Goal: Communication & Community: Participate in discussion

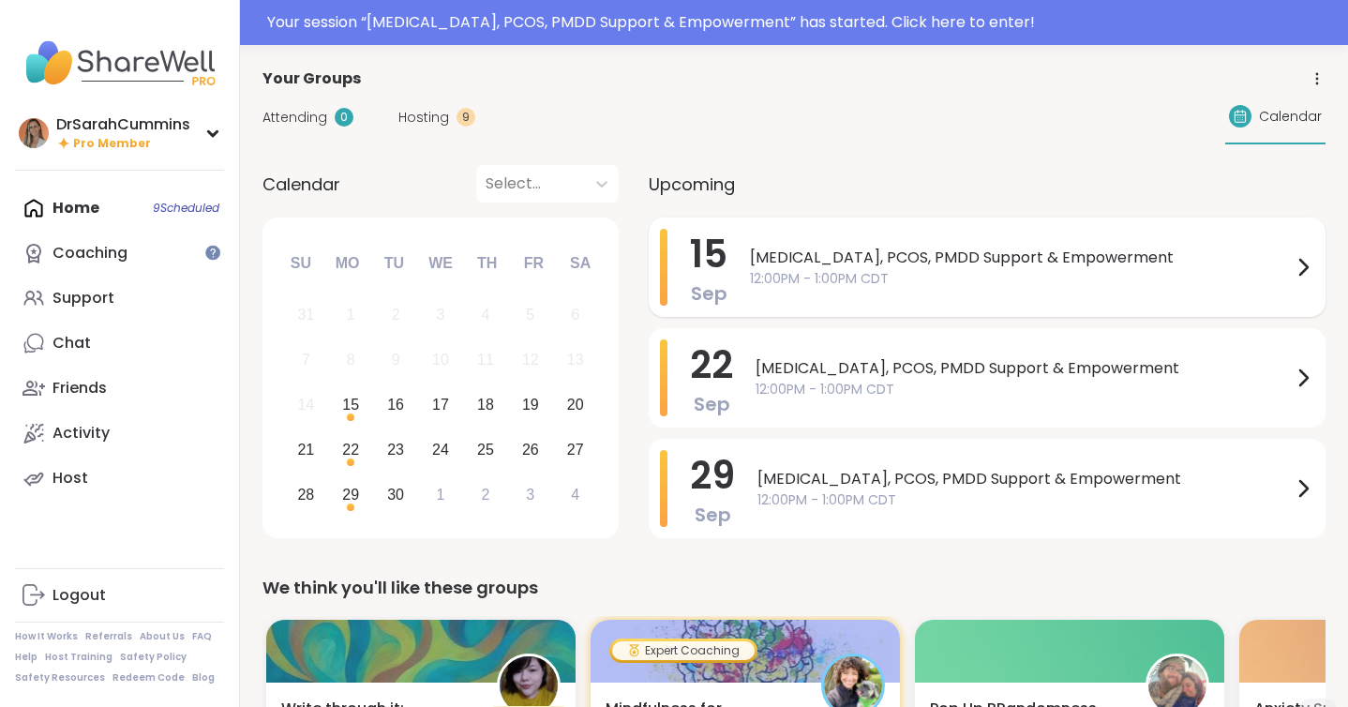
click at [826, 242] on div "[MEDICAL_DATA], PCOS, PMDD Support & Empowerment 12:00PM - 1:00PM CDT" at bounding box center [1032, 267] width 565 height 77
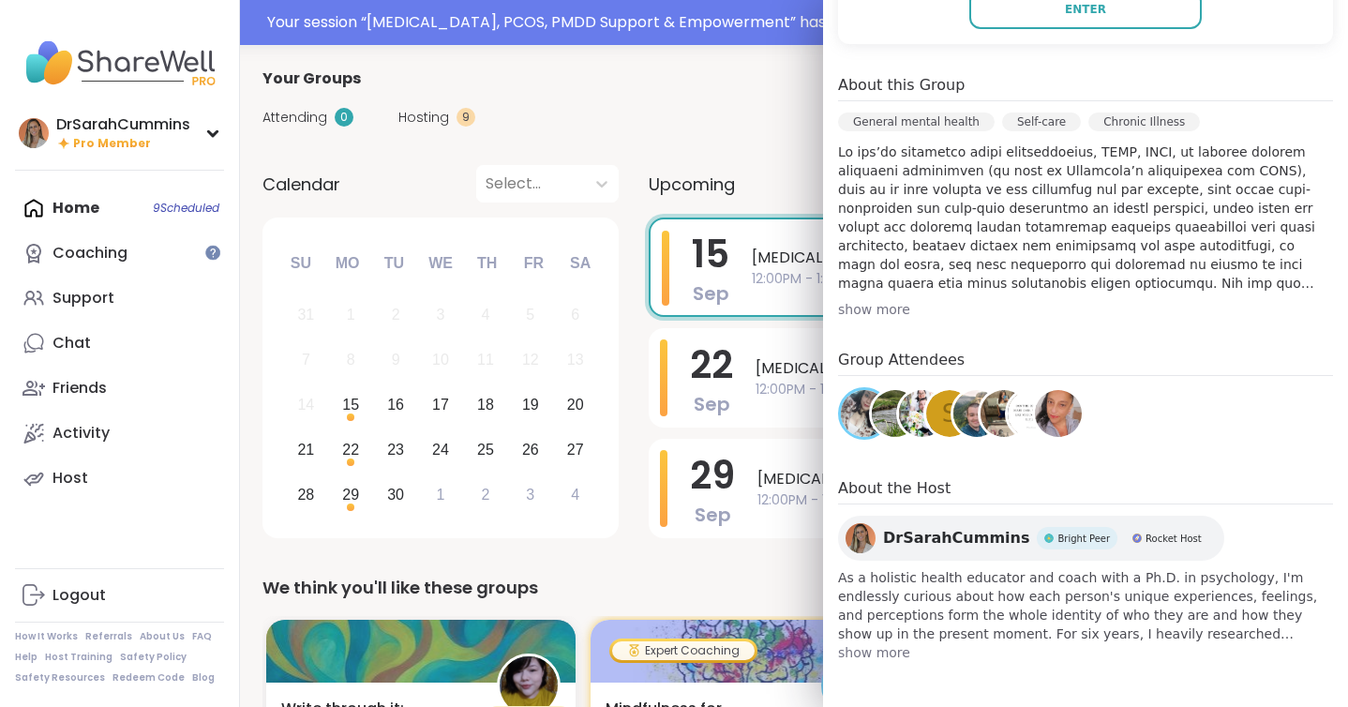
scroll to position [78, 0]
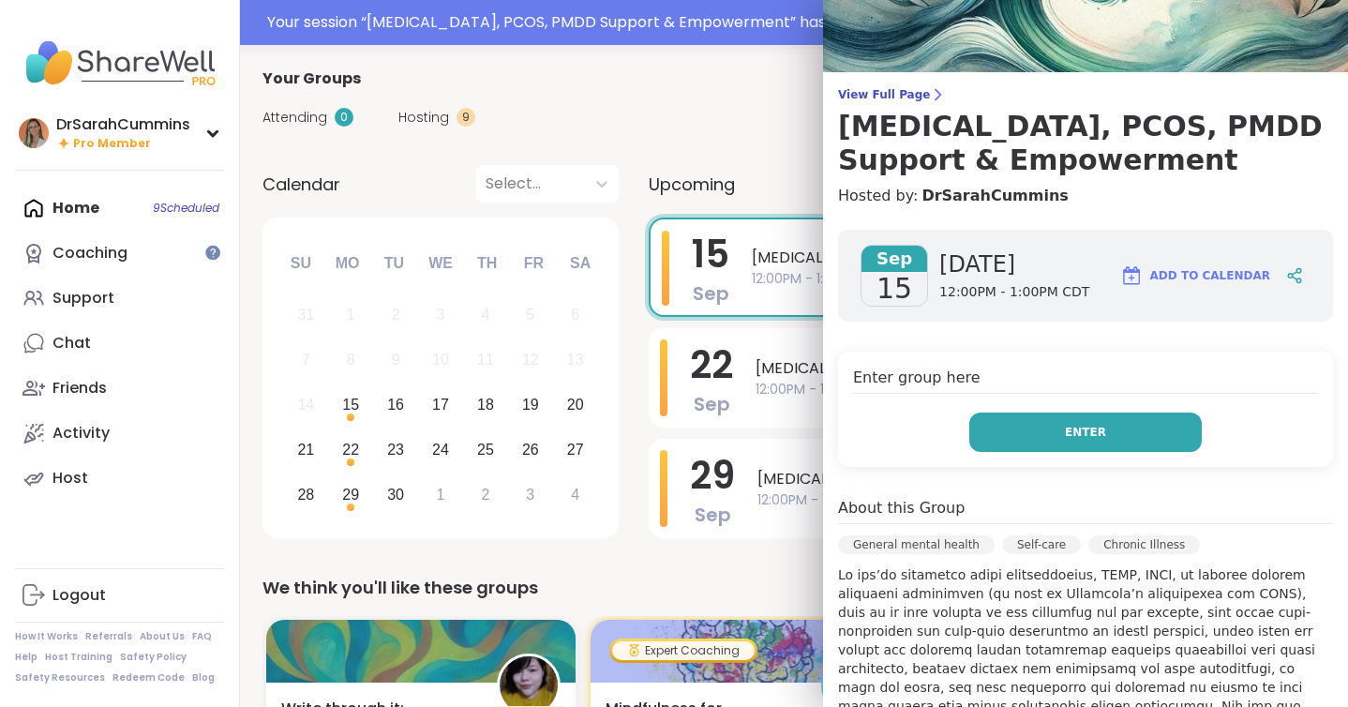
click at [1106, 441] on button "Enter" at bounding box center [1086, 432] width 233 height 39
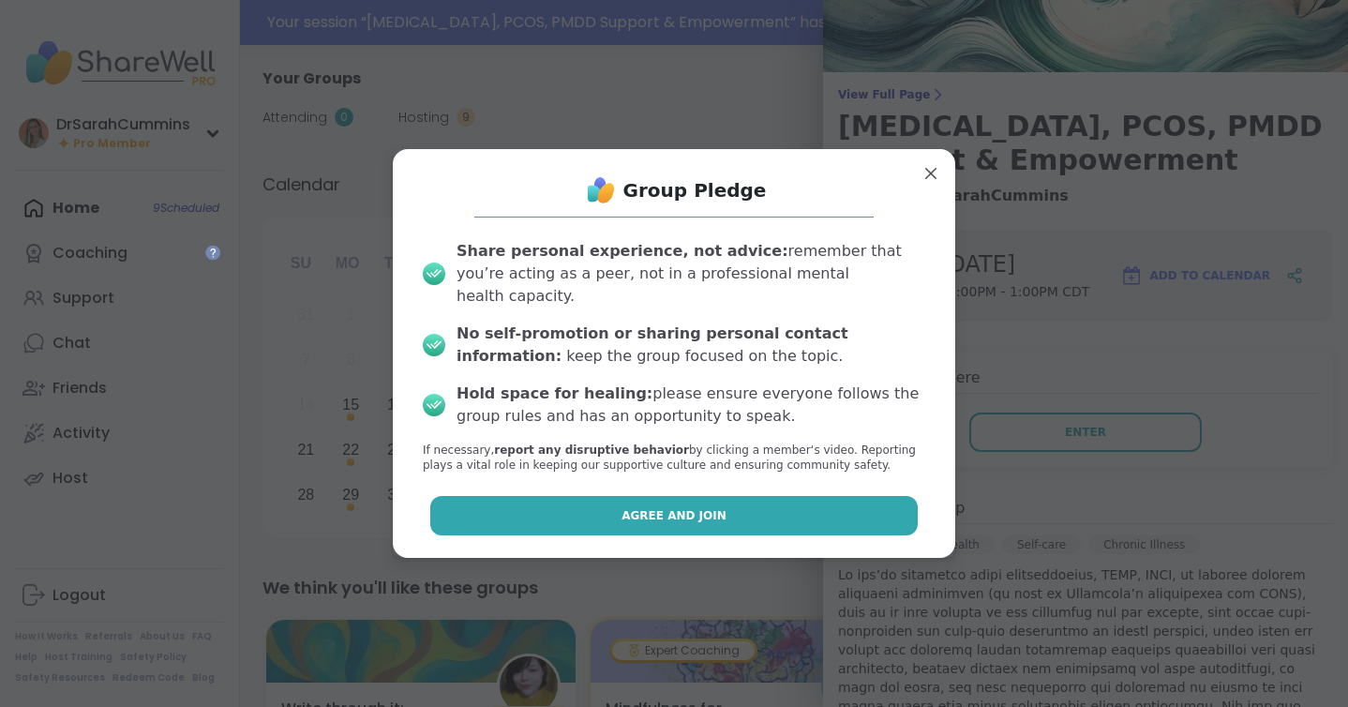
click at [738, 506] on button "Agree and Join" at bounding box center [674, 515] width 489 height 39
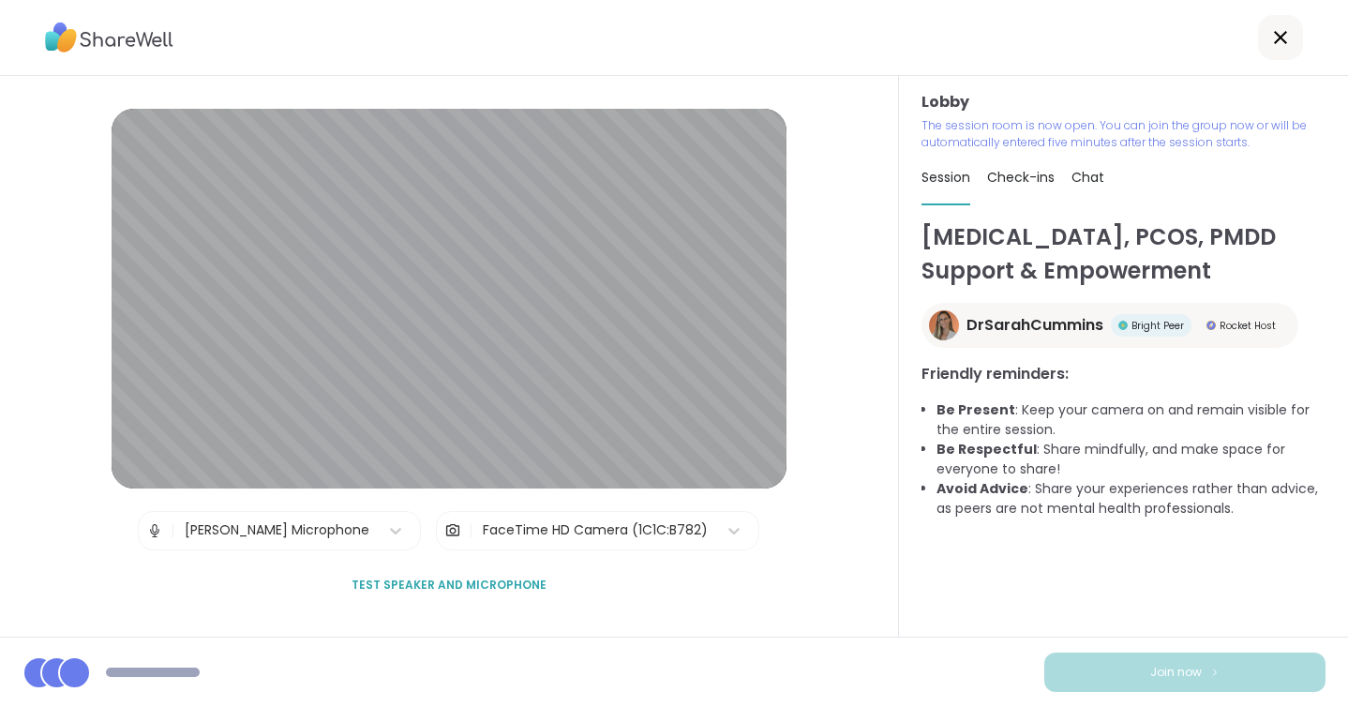
click at [1091, 173] on span "Chat" at bounding box center [1088, 177] width 33 height 19
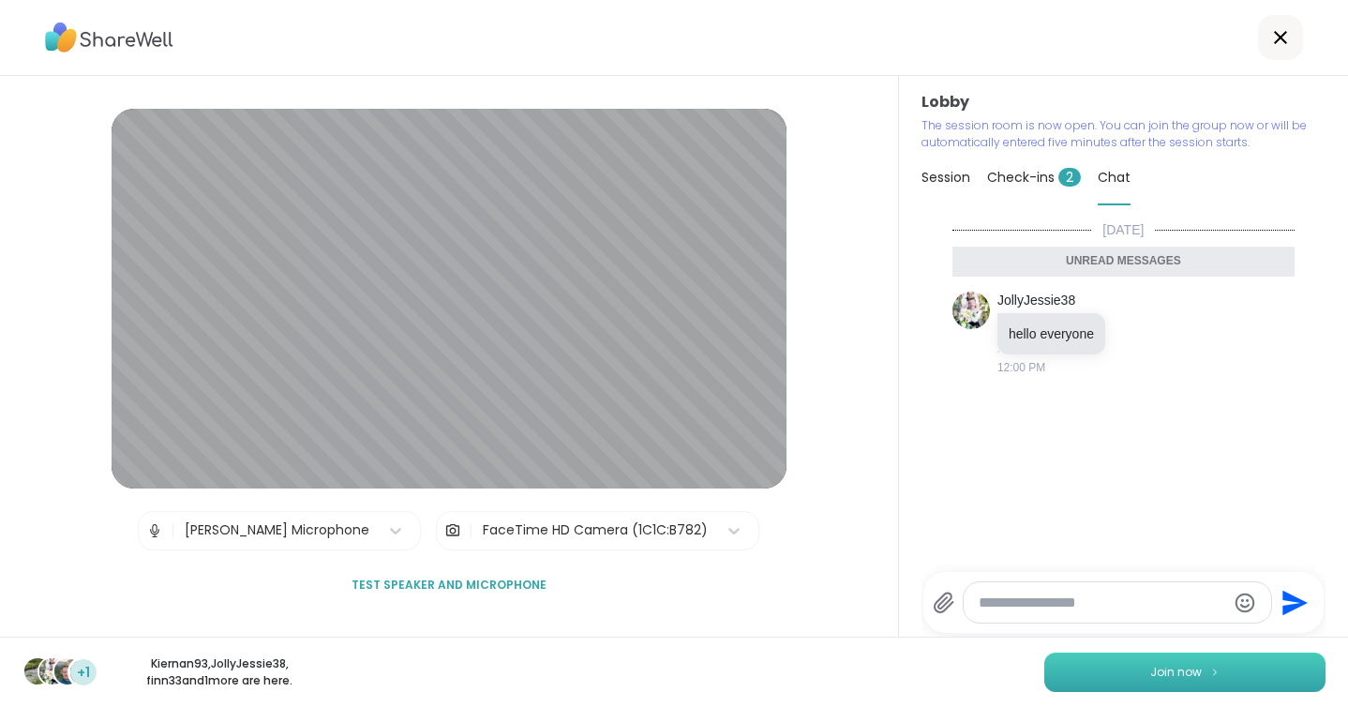
click at [1182, 682] on button "Join now" at bounding box center [1185, 672] width 281 height 39
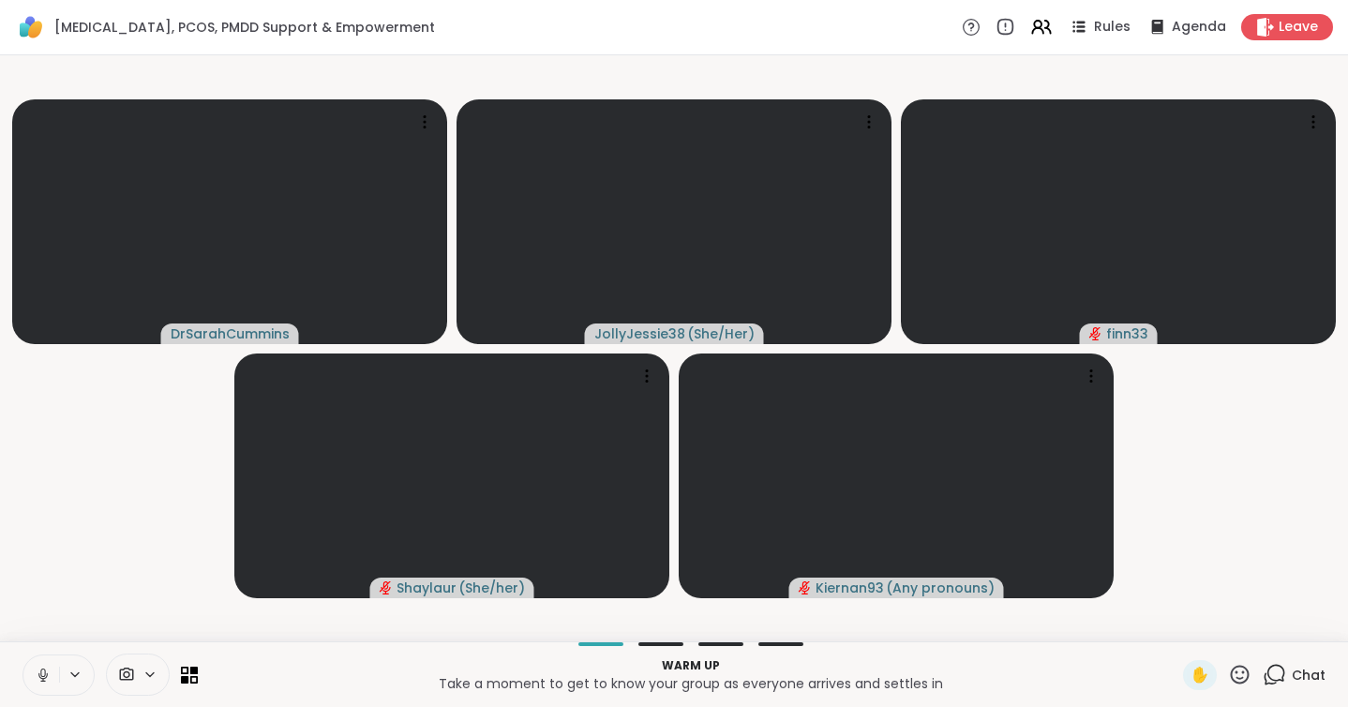
click at [1284, 672] on icon at bounding box center [1274, 674] width 23 height 23
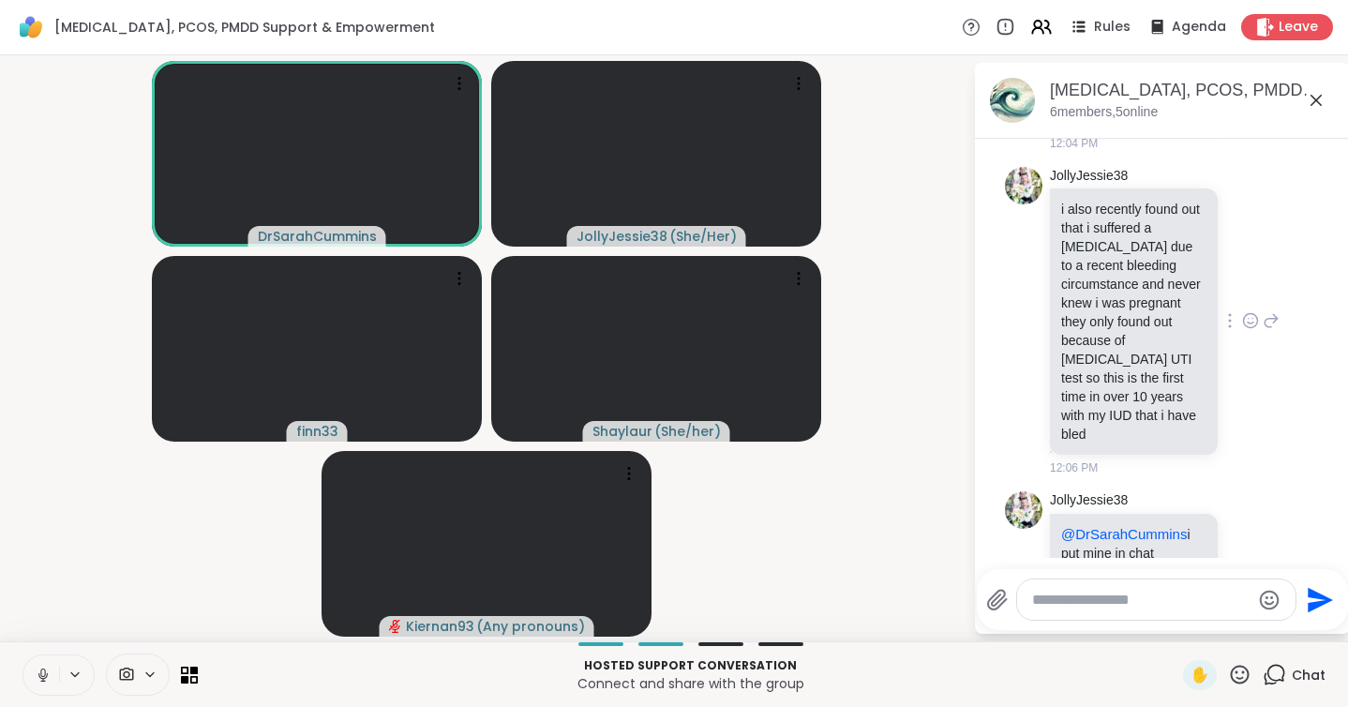
scroll to position [1351, 0]
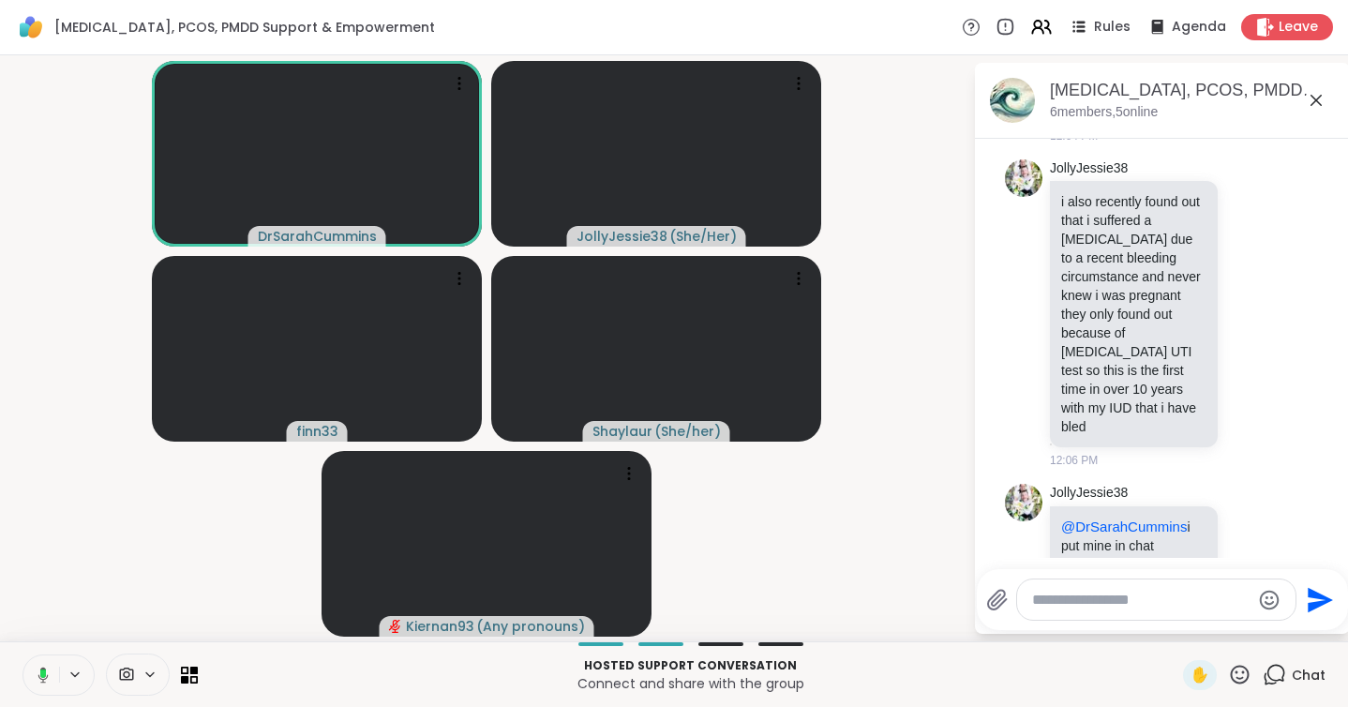
click at [40, 671] on rect at bounding box center [43, 674] width 6 height 8
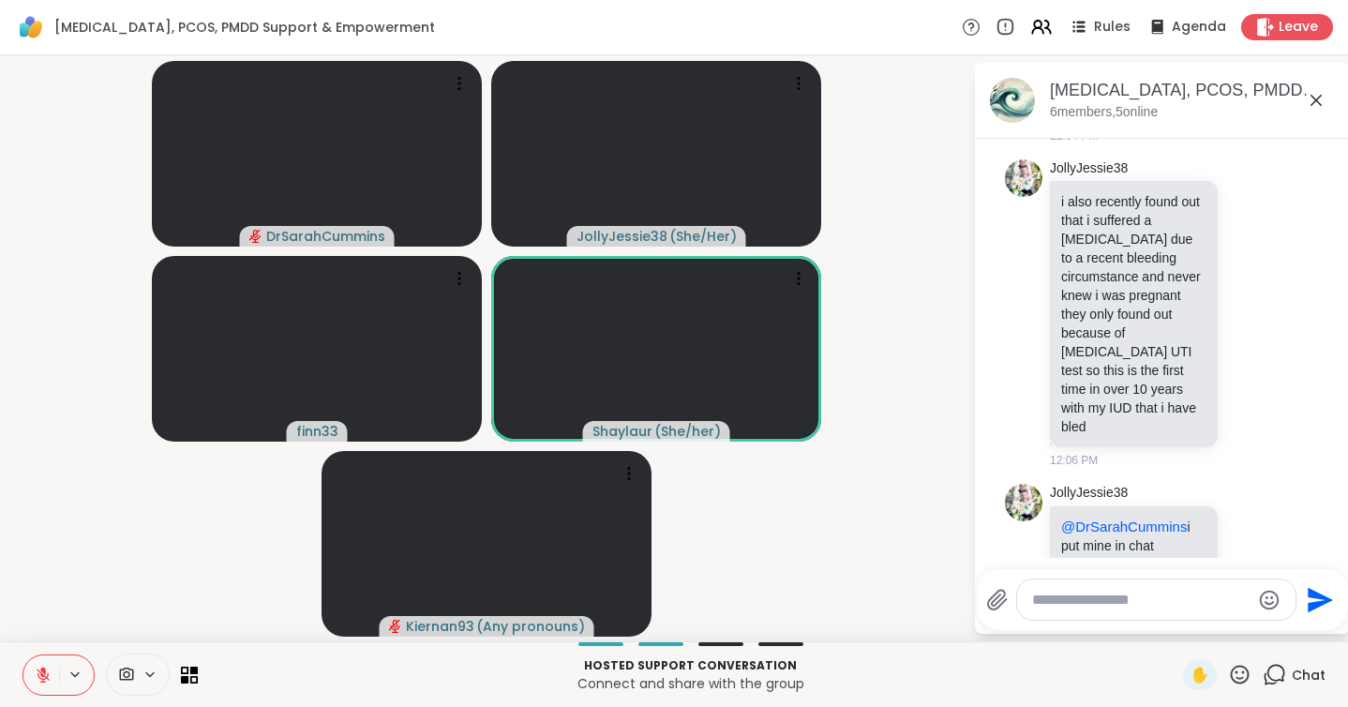
click at [46, 660] on button at bounding box center [41, 674] width 36 height 39
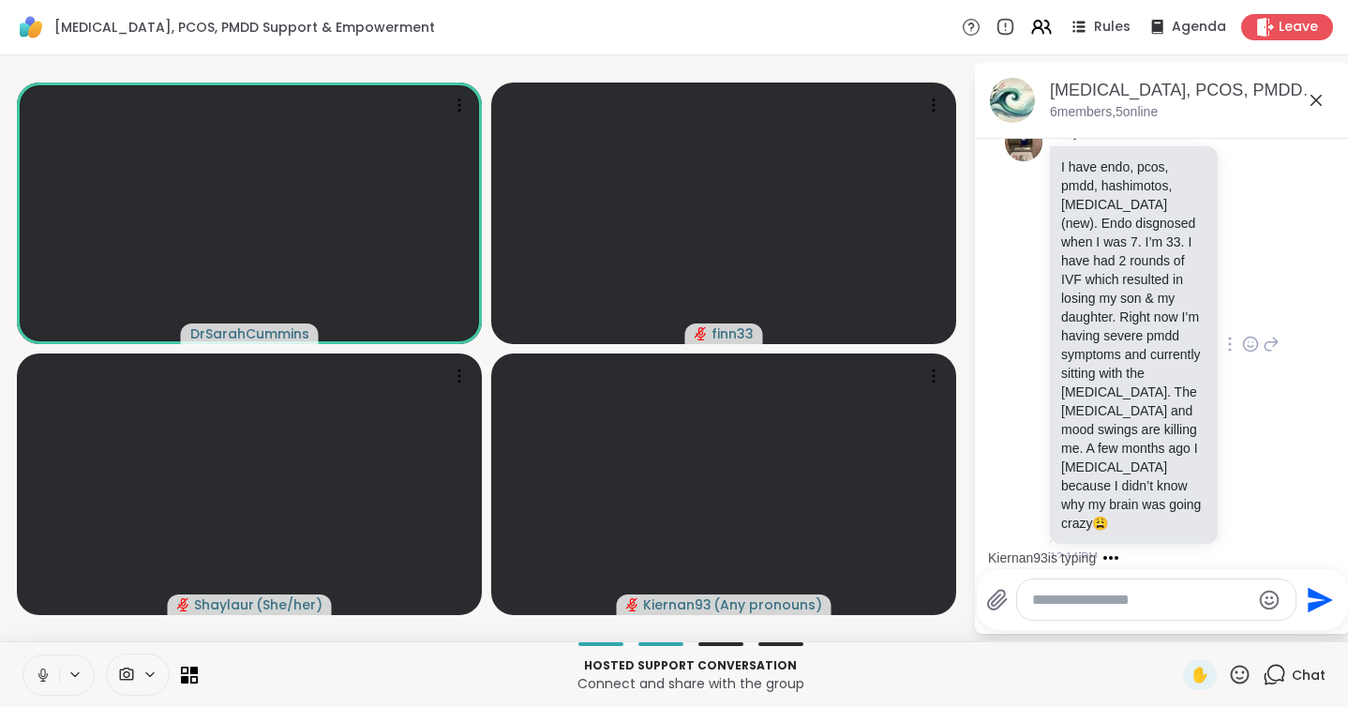
scroll to position [2261, 0]
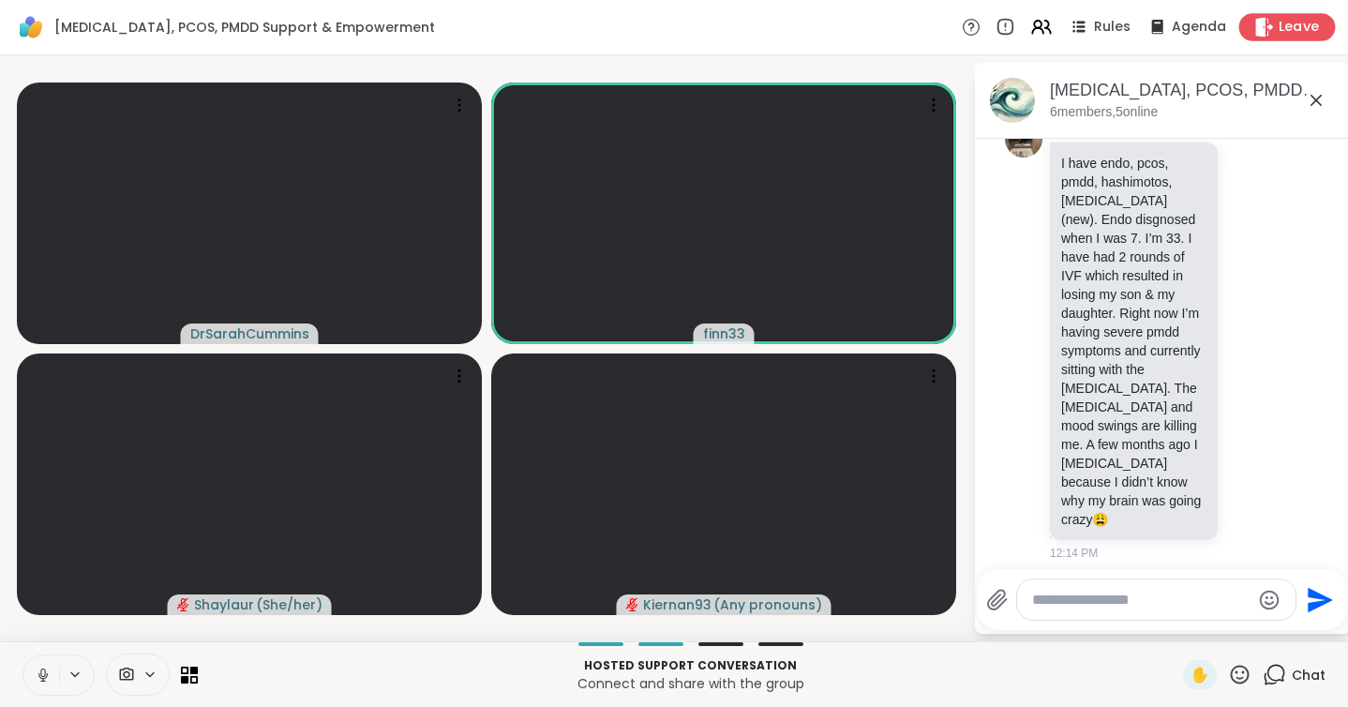
click at [1294, 30] on span "Leave" at bounding box center [1299, 28] width 41 height 20
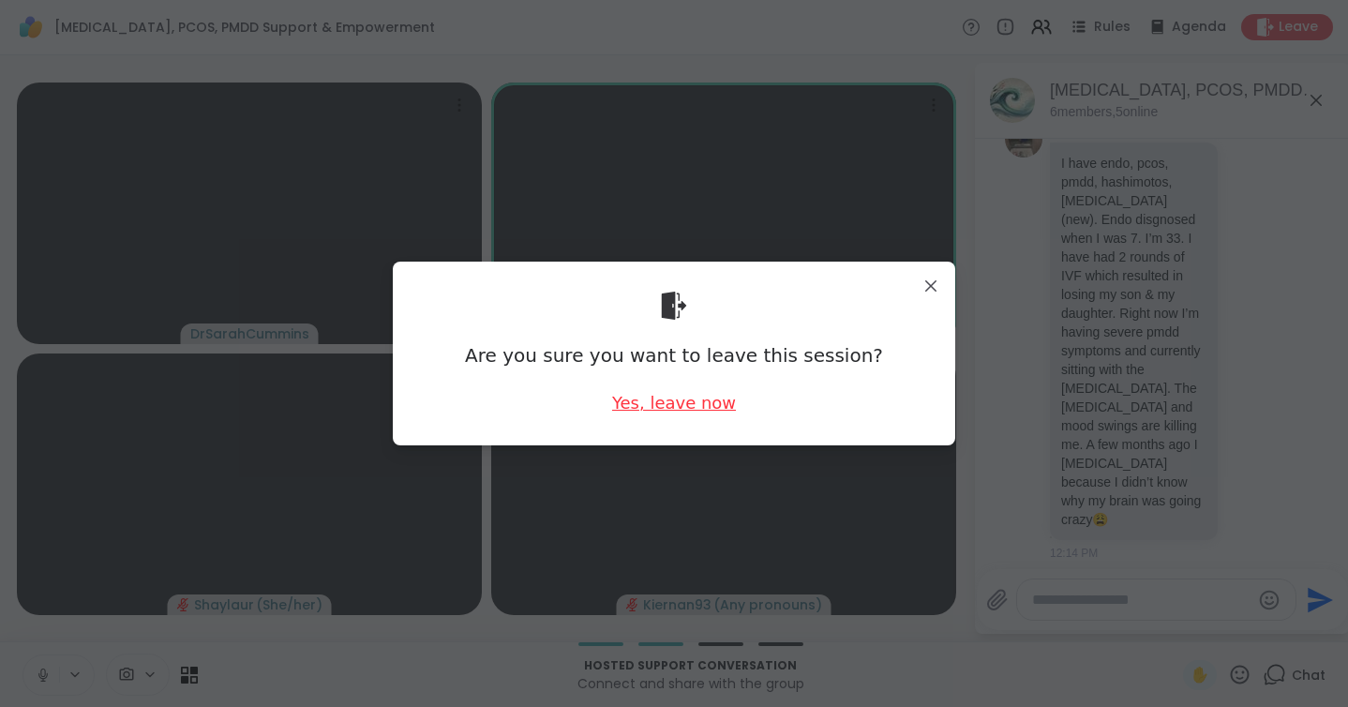
click at [671, 411] on div "Yes, leave now" at bounding box center [674, 402] width 124 height 23
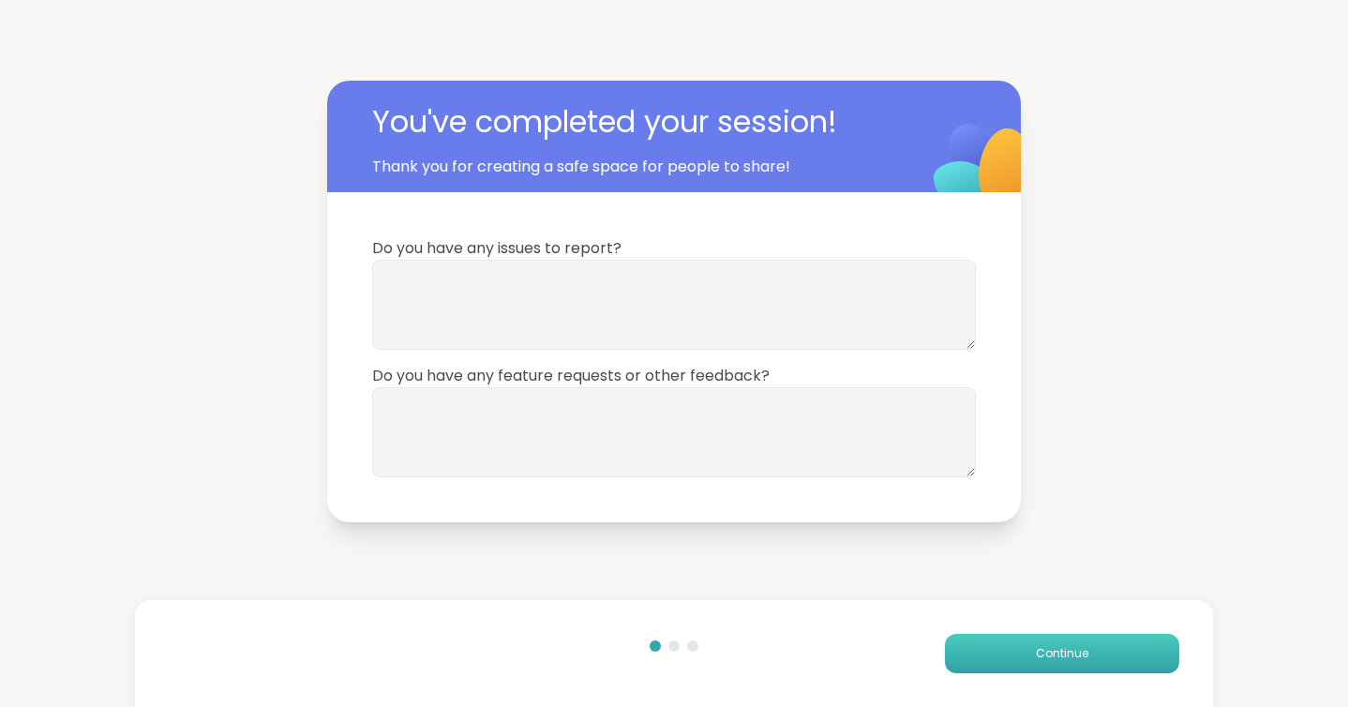
click at [1010, 667] on button "Continue" at bounding box center [1062, 653] width 234 height 39
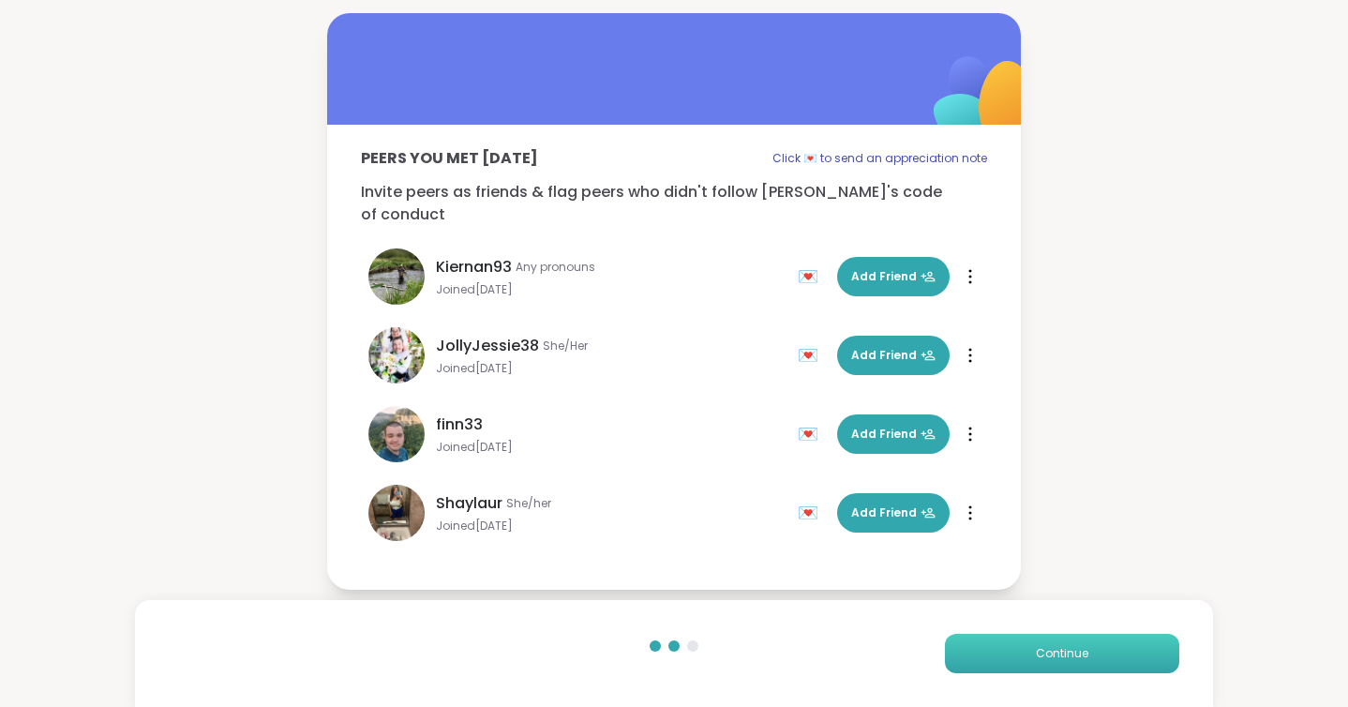
click at [1004, 655] on button "Continue" at bounding box center [1062, 653] width 234 height 39
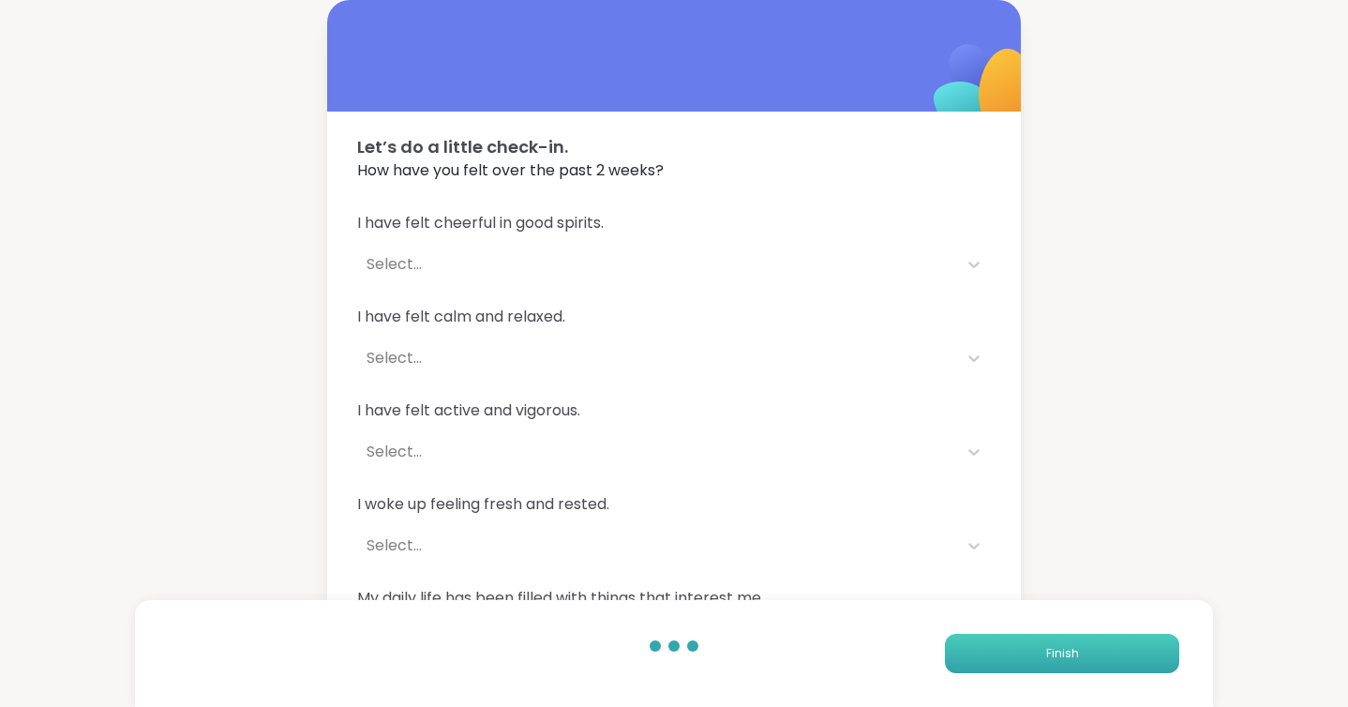
click at [1004, 655] on button "Finish" at bounding box center [1062, 653] width 234 height 39
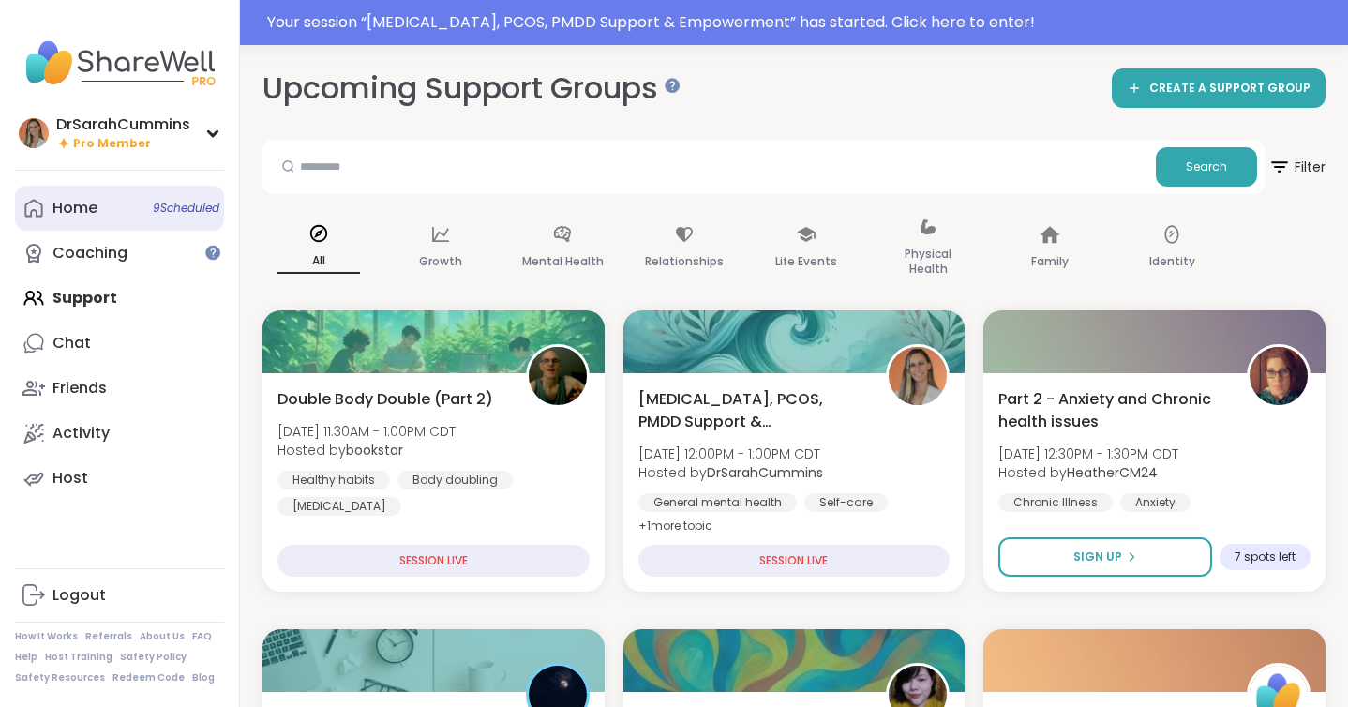
click at [71, 209] on div "Home 9 Scheduled" at bounding box center [75, 208] width 45 height 21
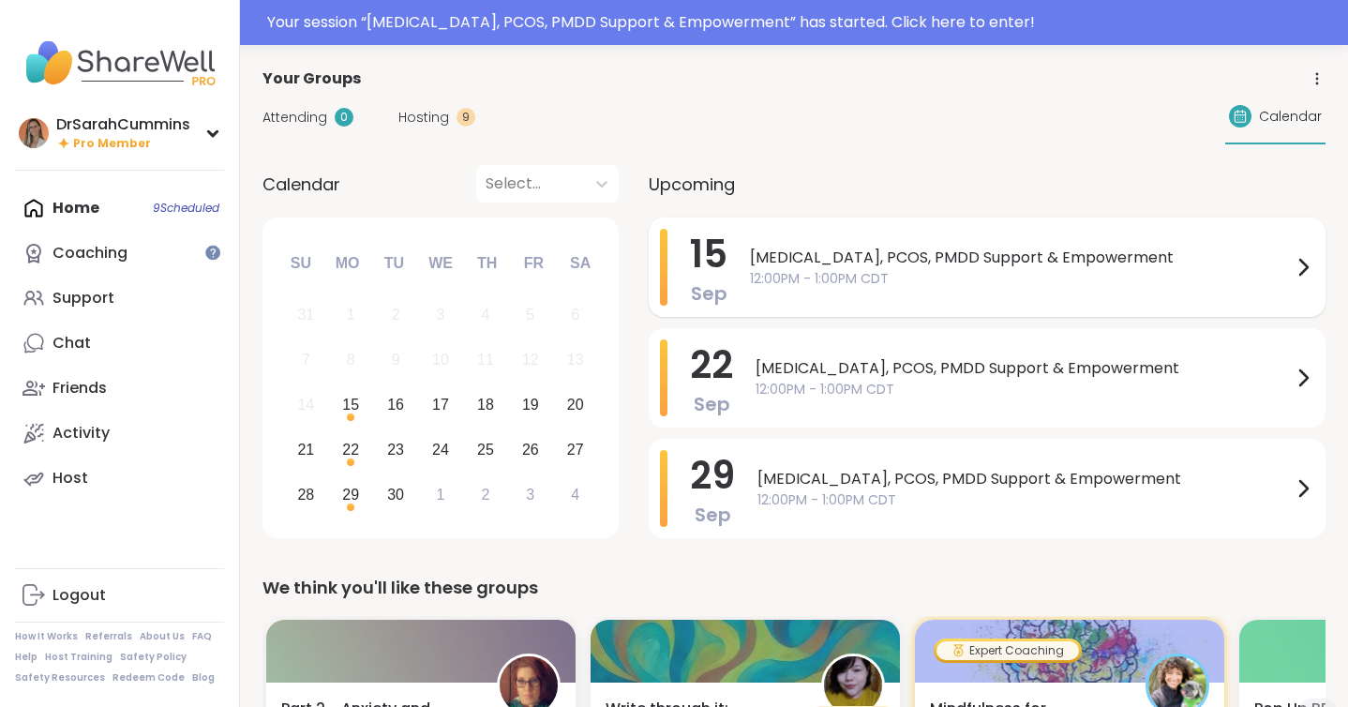
click at [920, 278] on span "12:00PM - 1:00PM CDT" at bounding box center [1021, 279] width 542 height 20
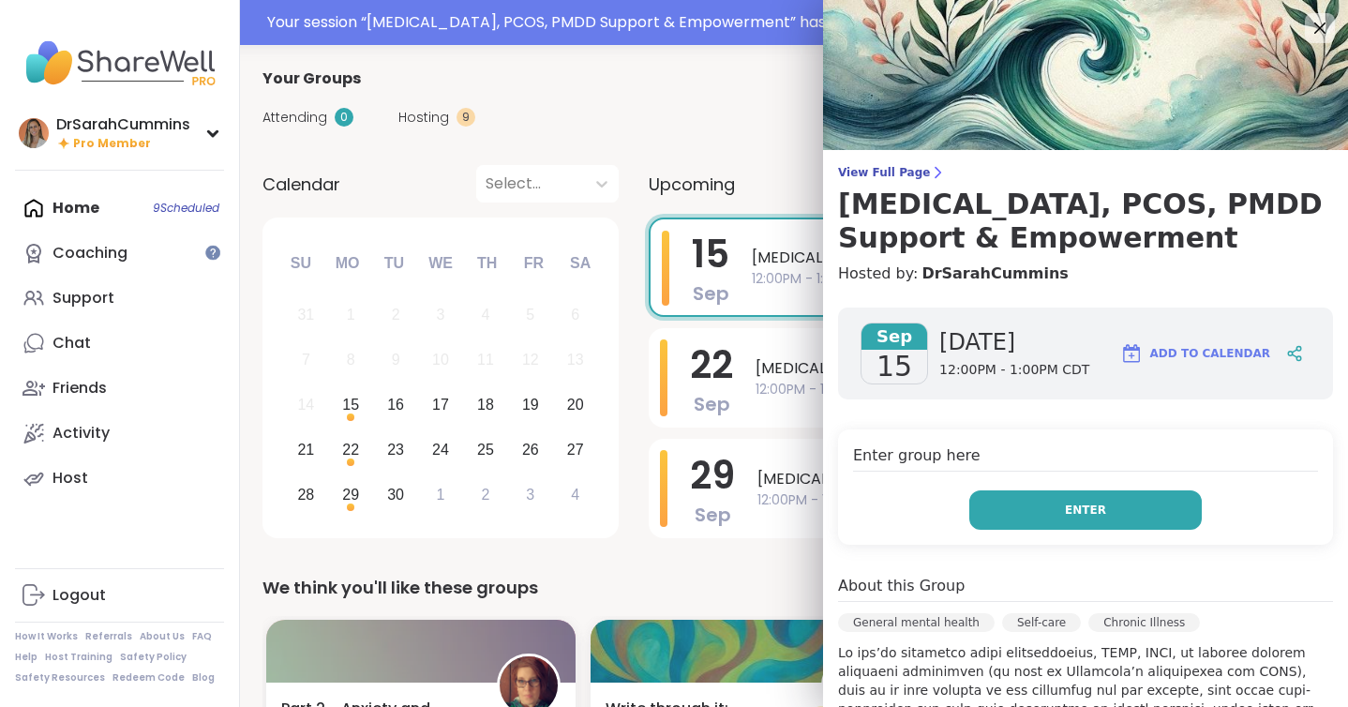
click at [1103, 507] on span "Enter" at bounding box center [1085, 510] width 41 height 17
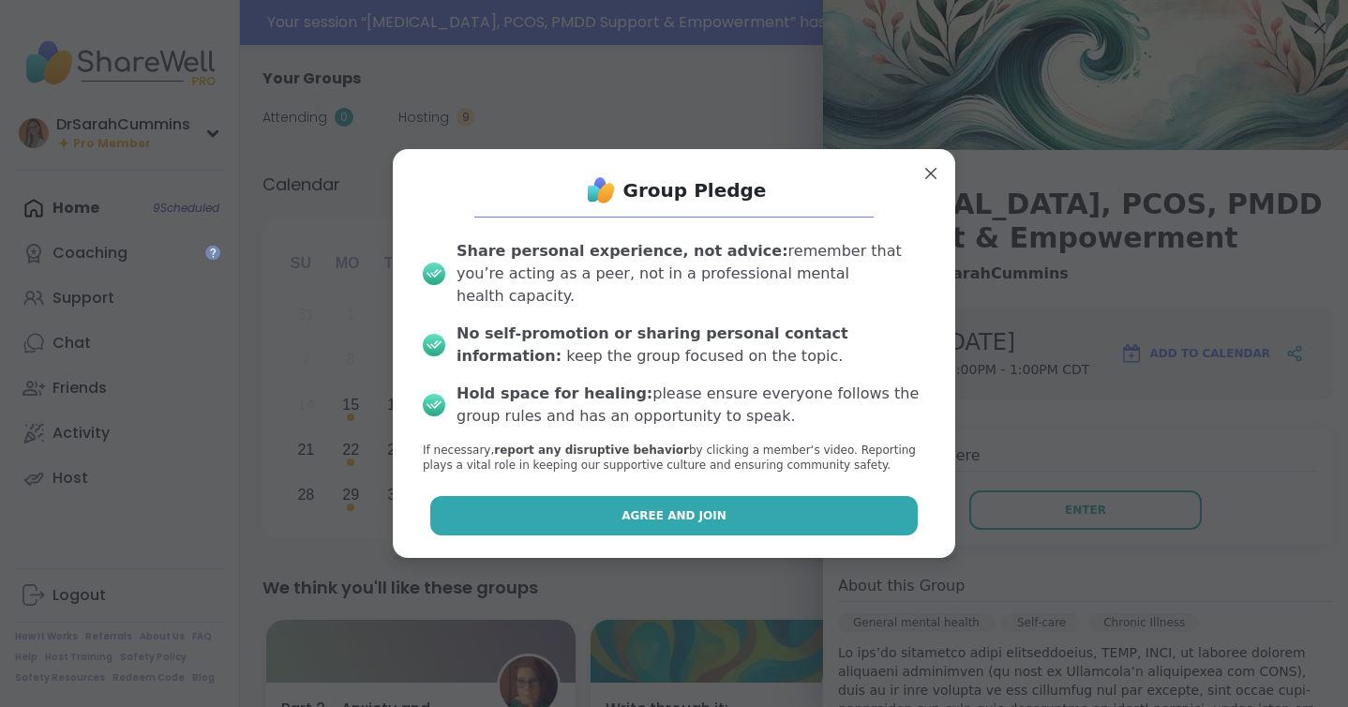
click at [634, 507] on span "Agree and Join" at bounding box center [674, 515] width 105 height 17
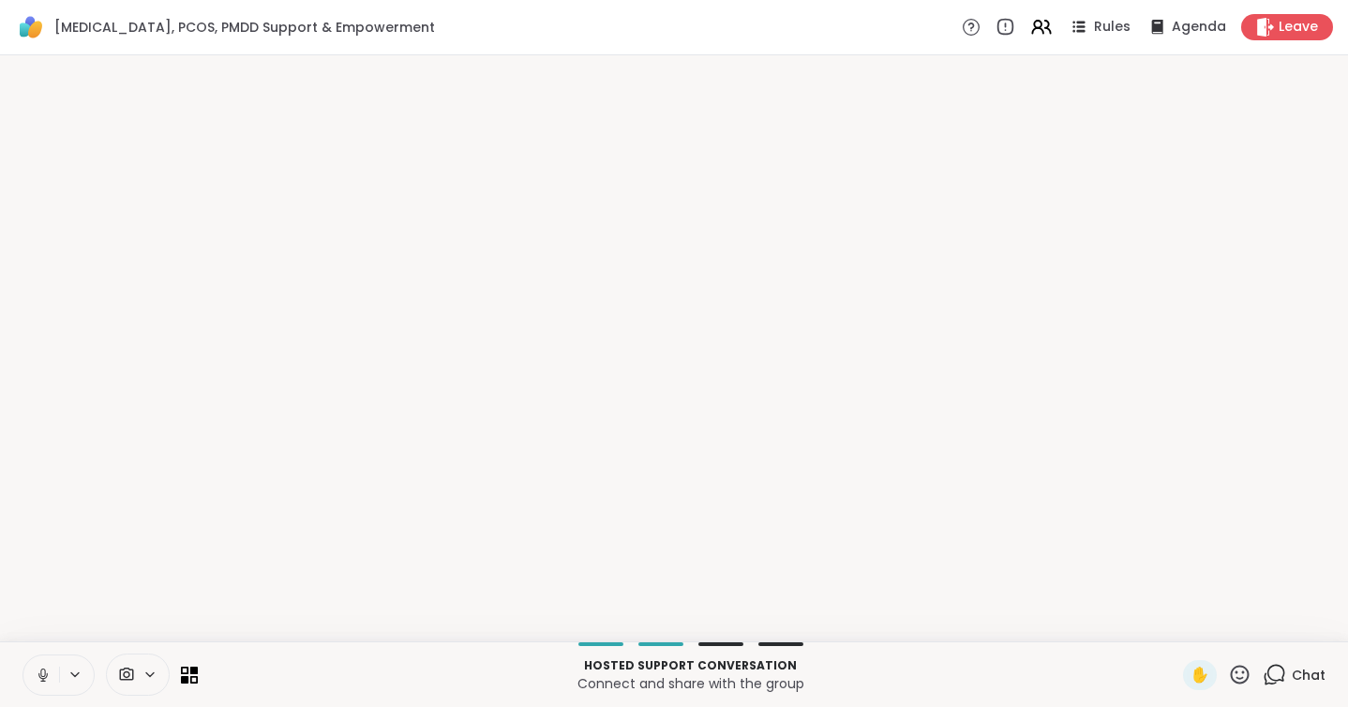
click at [1305, 669] on span "Chat" at bounding box center [1309, 675] width 34 height 19
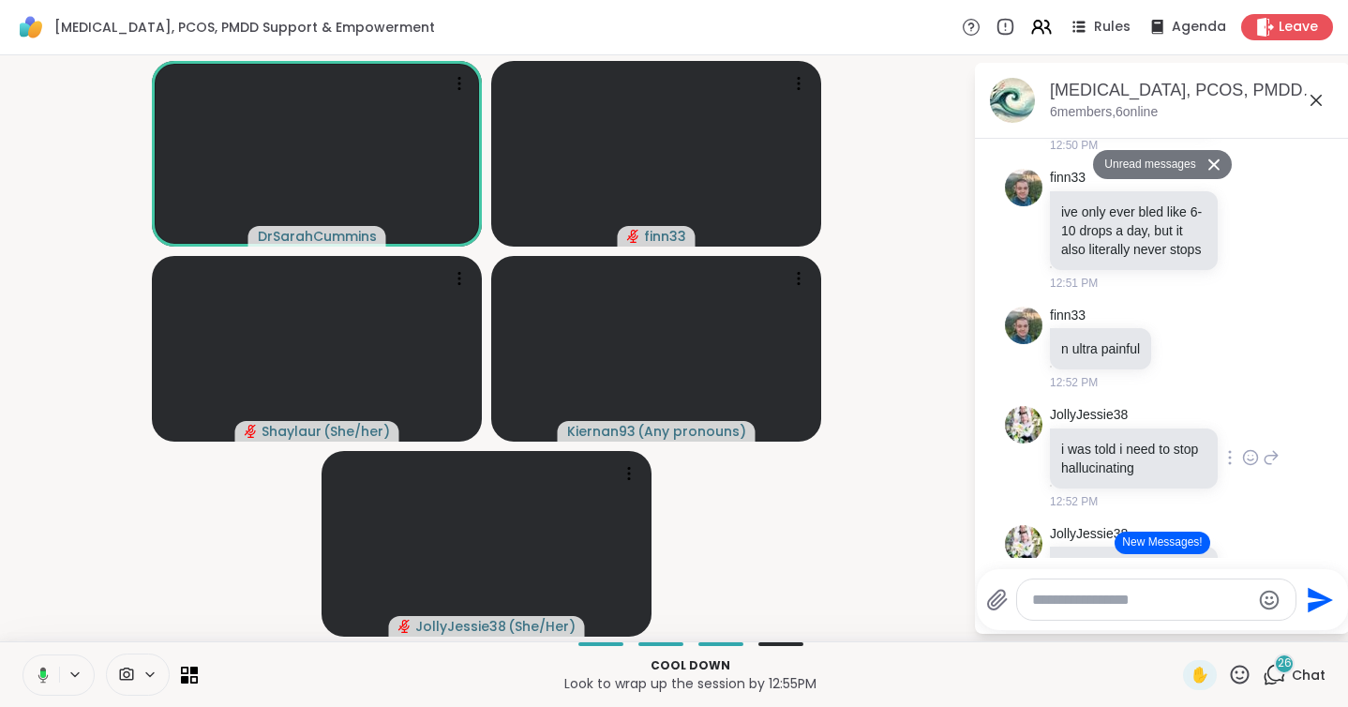
scroll to position [7410, 0]
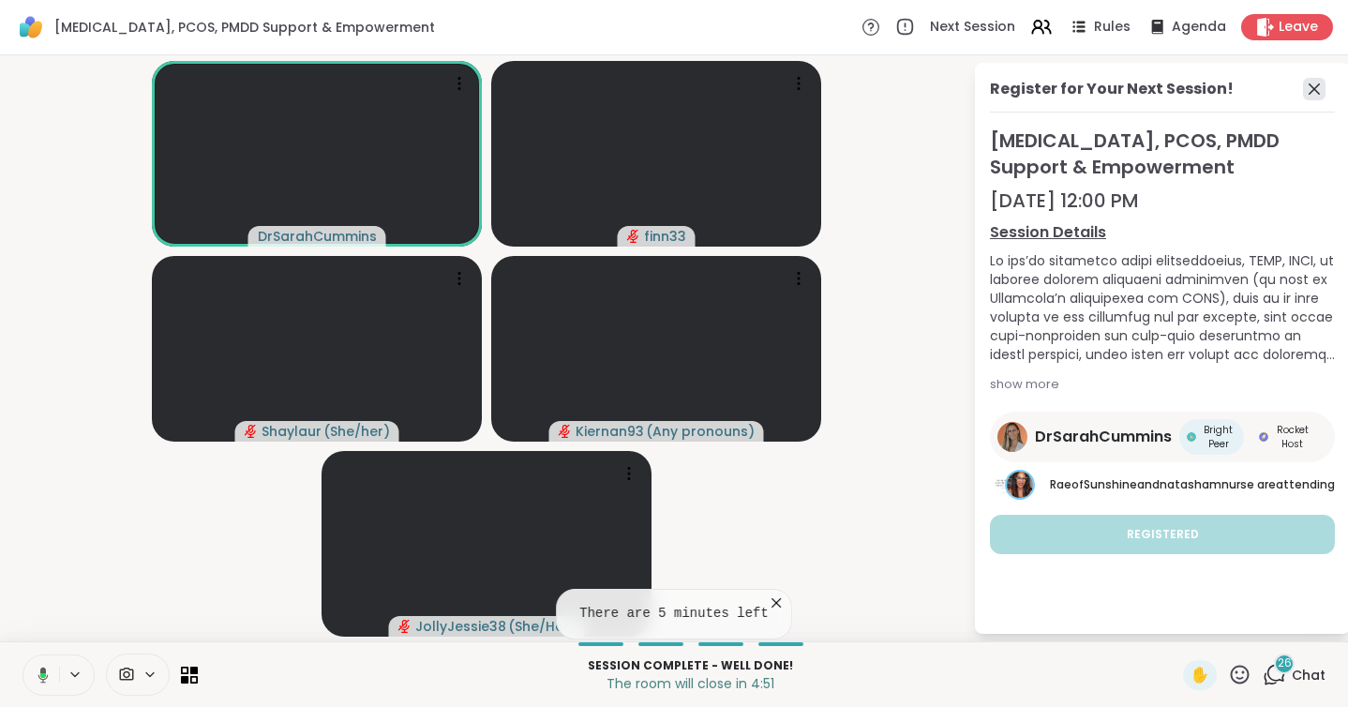
click at [1321, 92] on icon at bounding box center [1314, 89] width 23 height 23
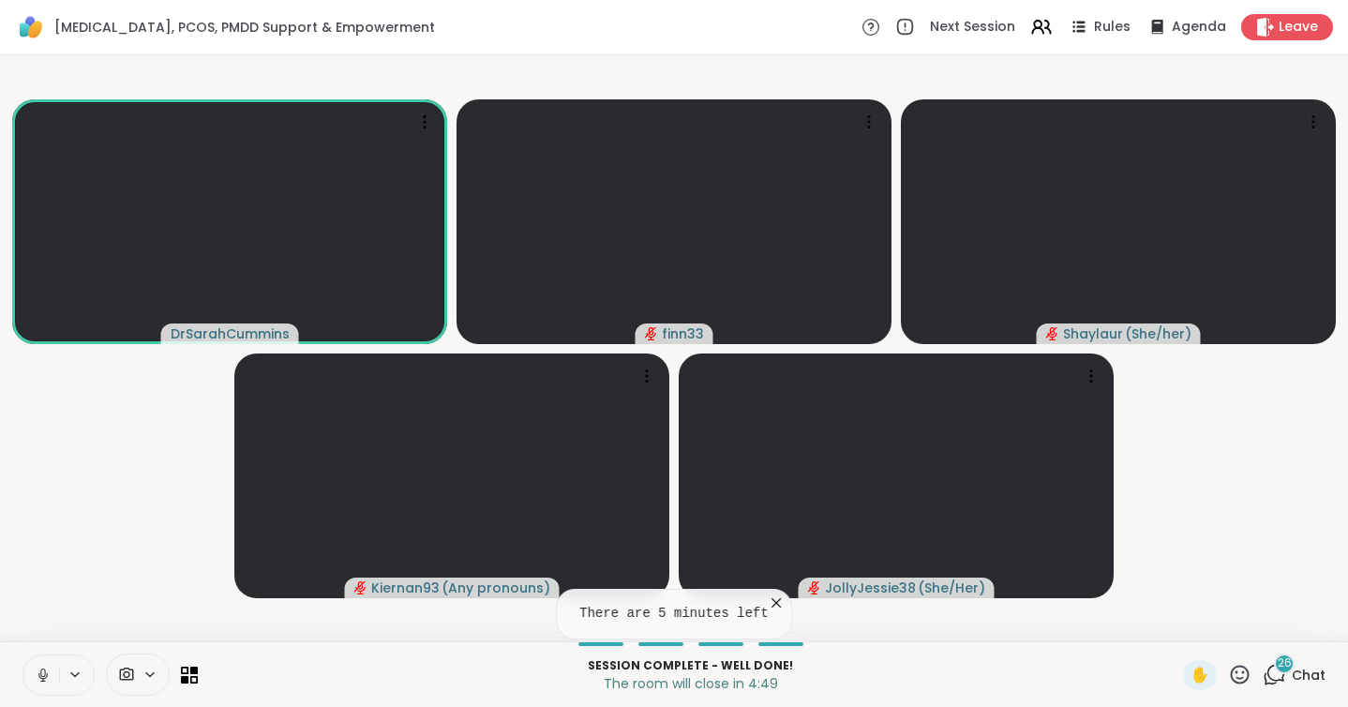
click at [1291, 666] on span "26" at bounding box center [1285, 663] width 14 height 16
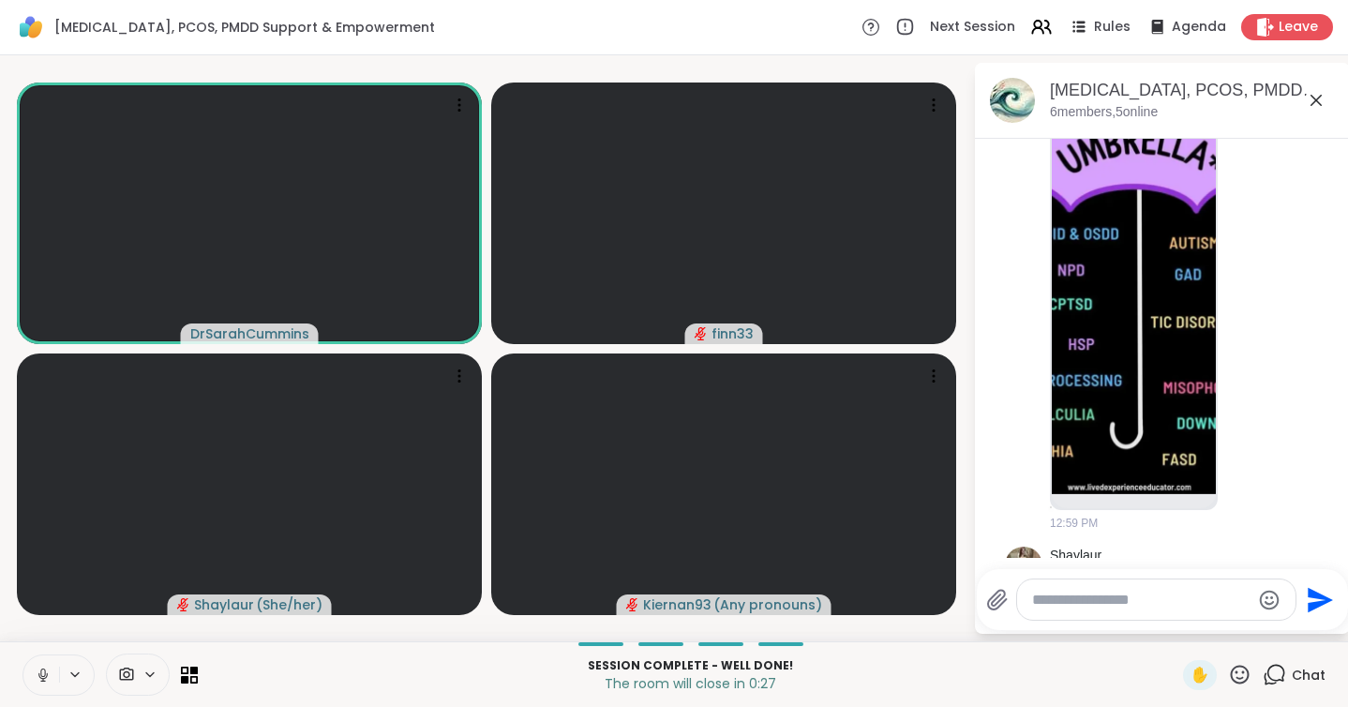
scroll to position [10275, 0]
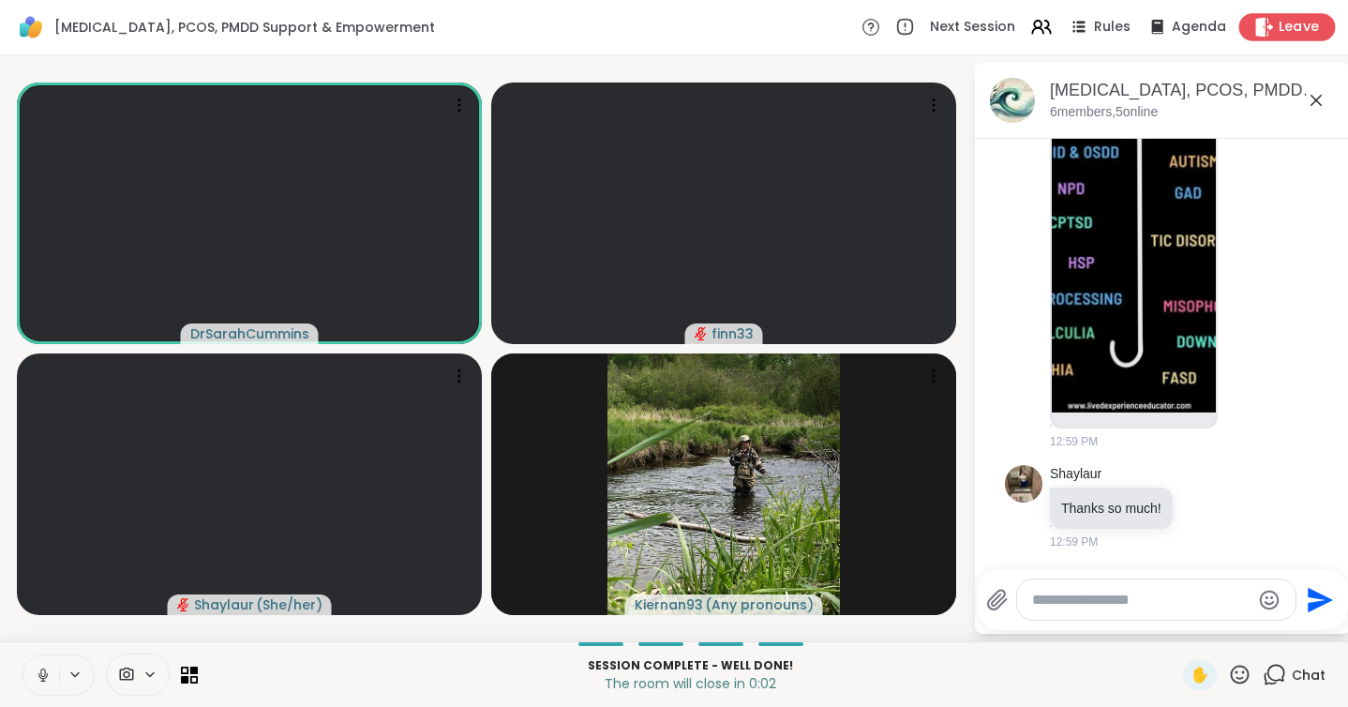
click at [1307, 26] on span "Leave" at bounding box center [1299, 28] width 41 height 20
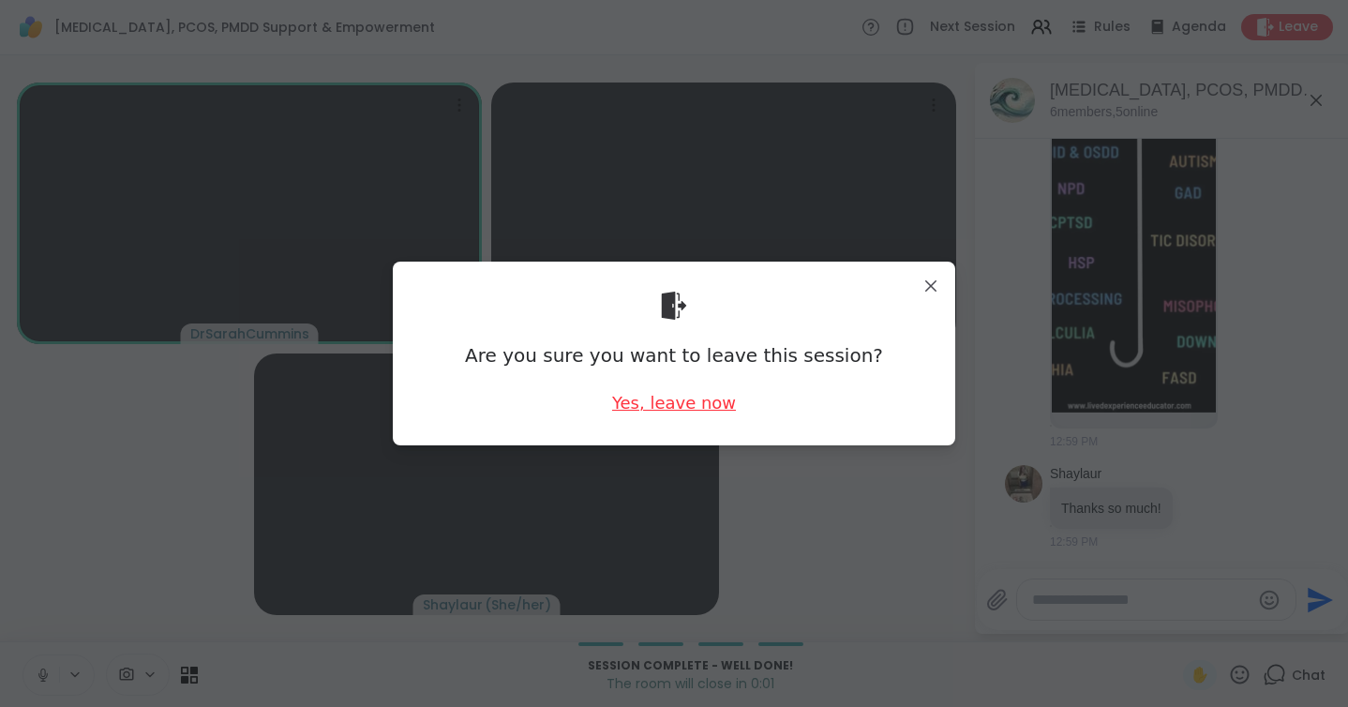
click at [668, 403] on div "Yes, leave now" at bounding box center [674, 402] width 124 height 23
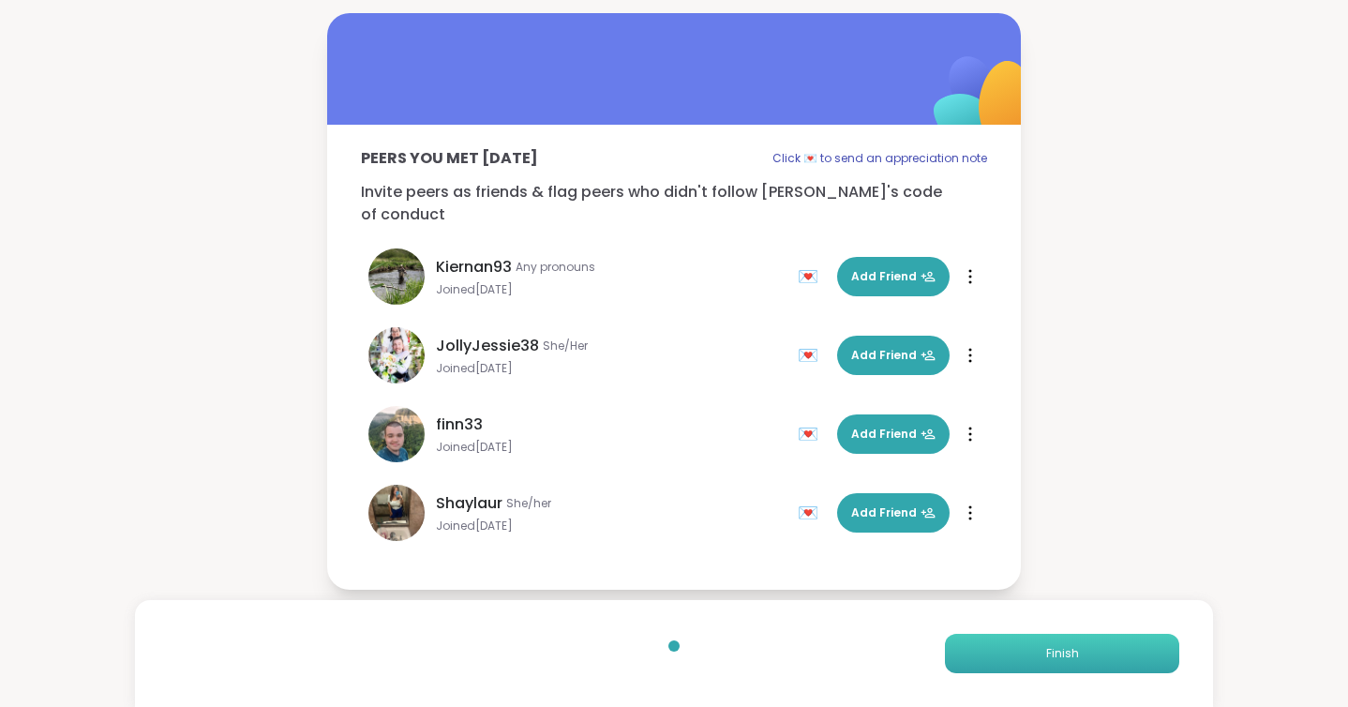
click at [1071, 641] on button "Finish" at bounding box center [1062, 653] width 234 height 39
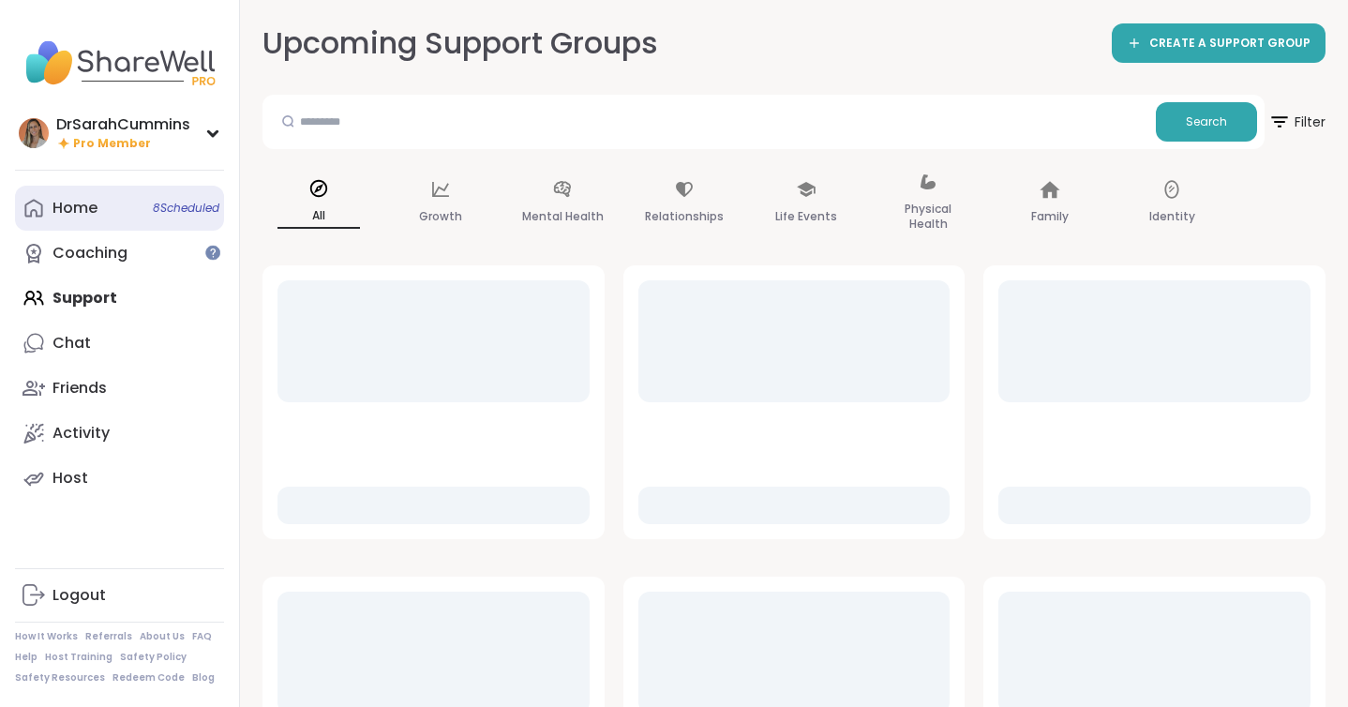
click at [57, 219] on link "Home 8 Scheduled" at bounding box center [119, 208] width 209 height 45
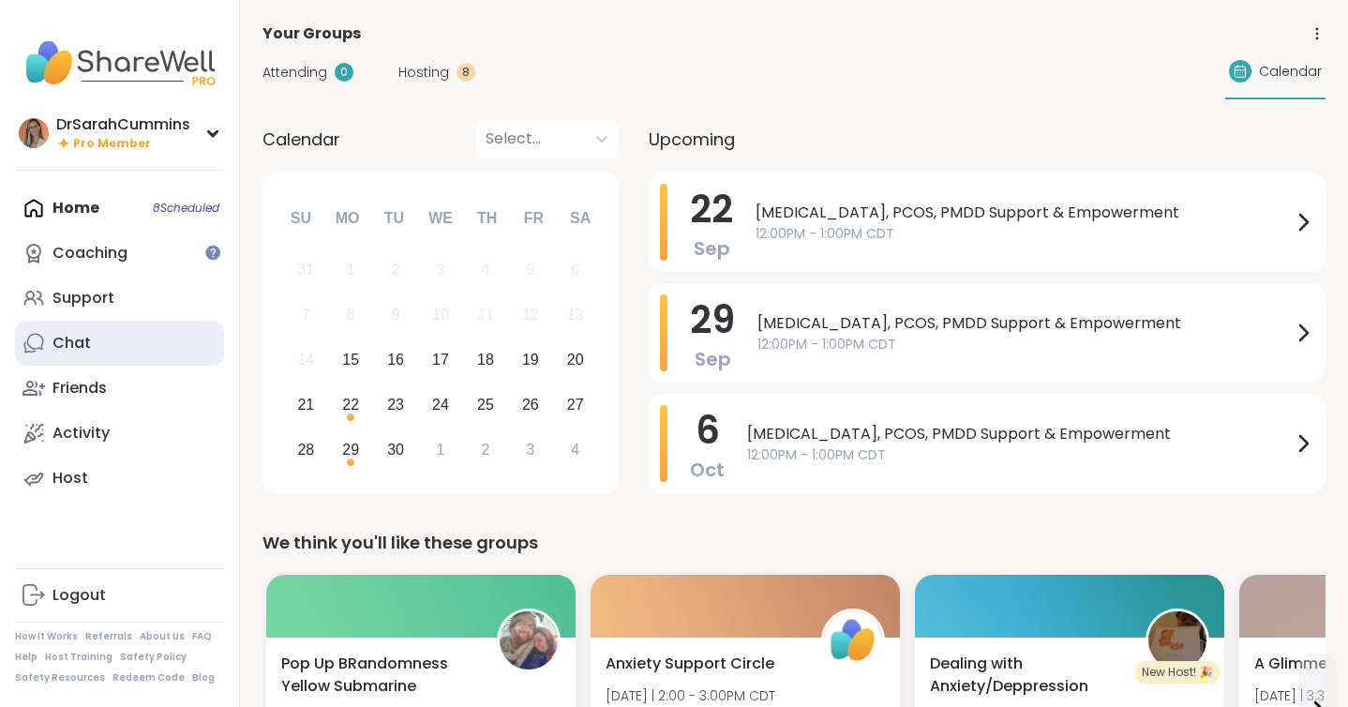
click at [91, 334] on link "Chat" at bounding box center [119, 343] width 209 height 45
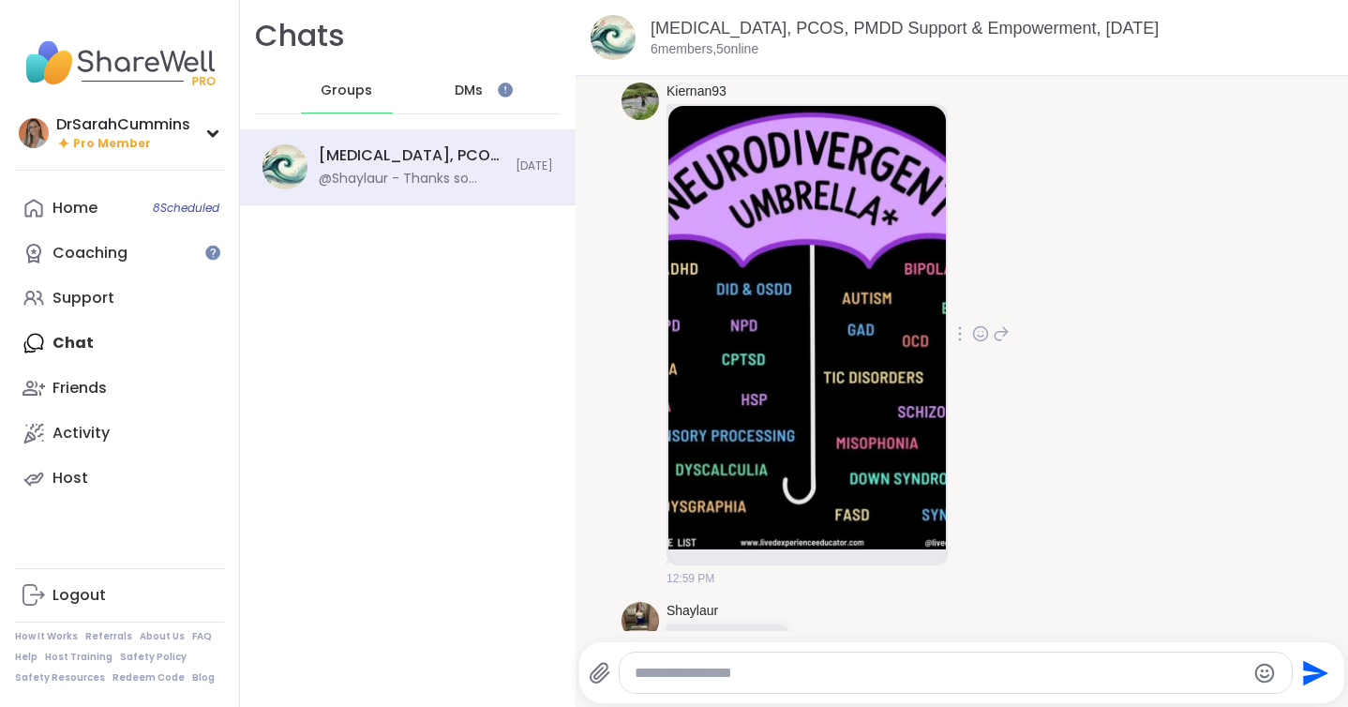
scroll to position [6695, 0]
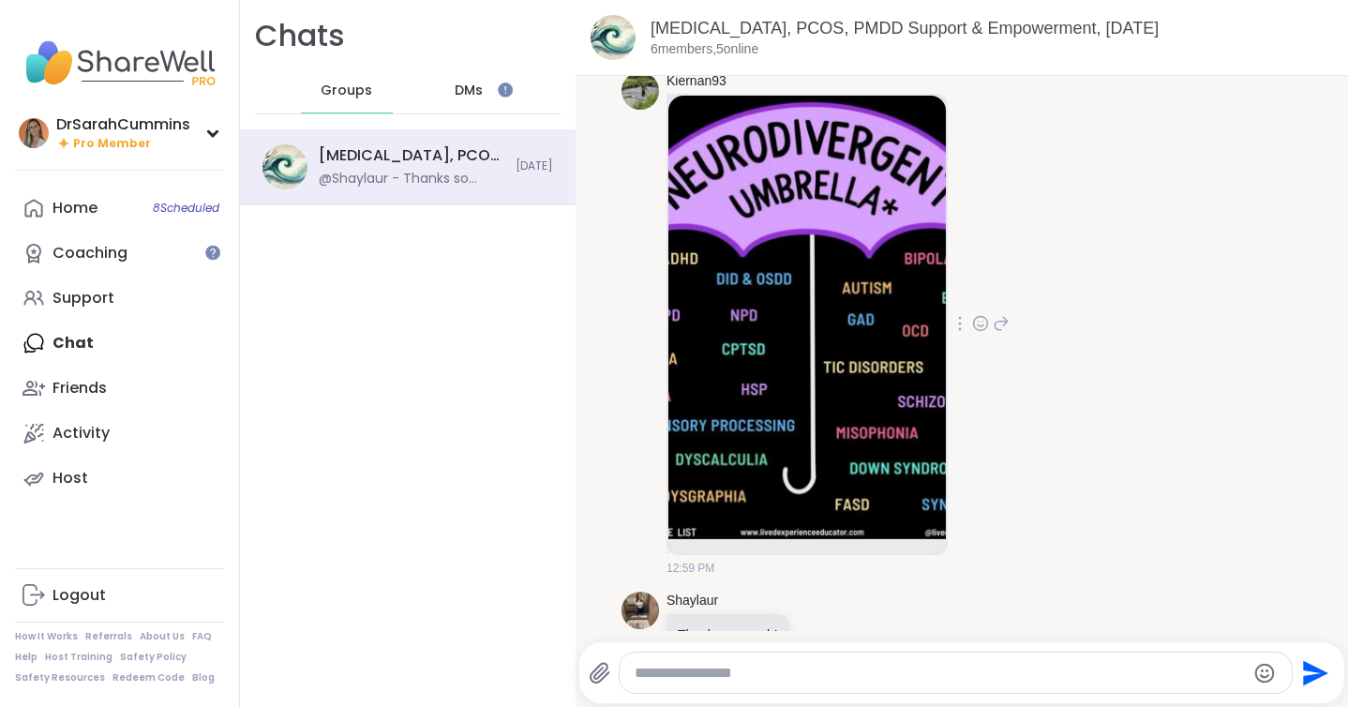
click at [852, 272] on img at bounding box center [808, 318] width 278 height 444
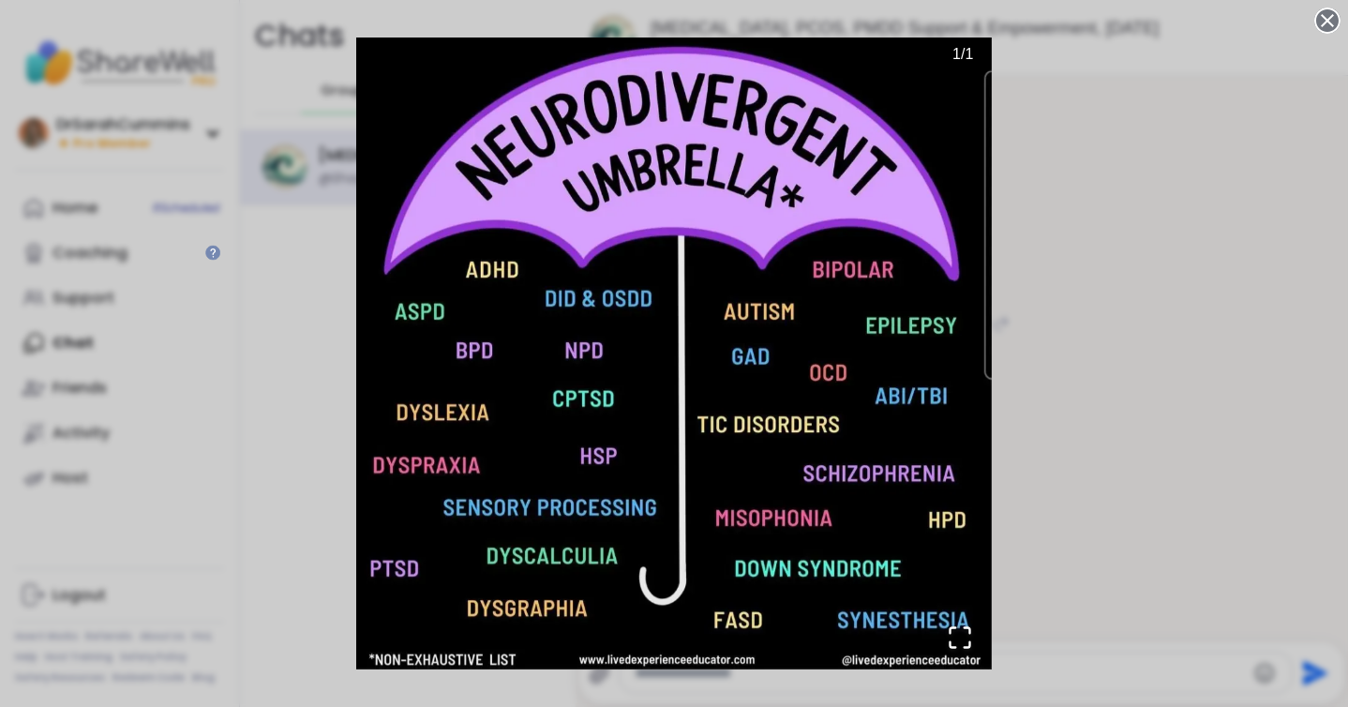
click at [1329, 13] on circle at bounding box center [1328, 20] width 23 height 23
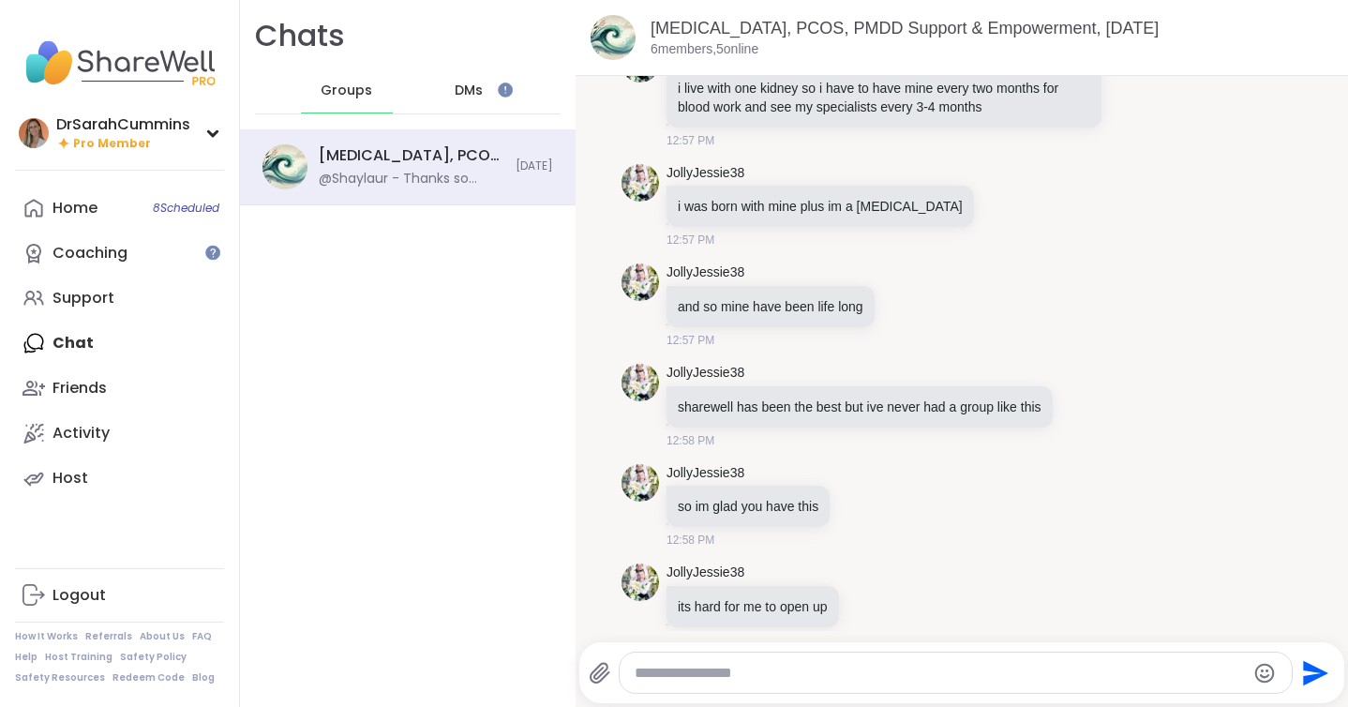
scroll to position [6223, 0]
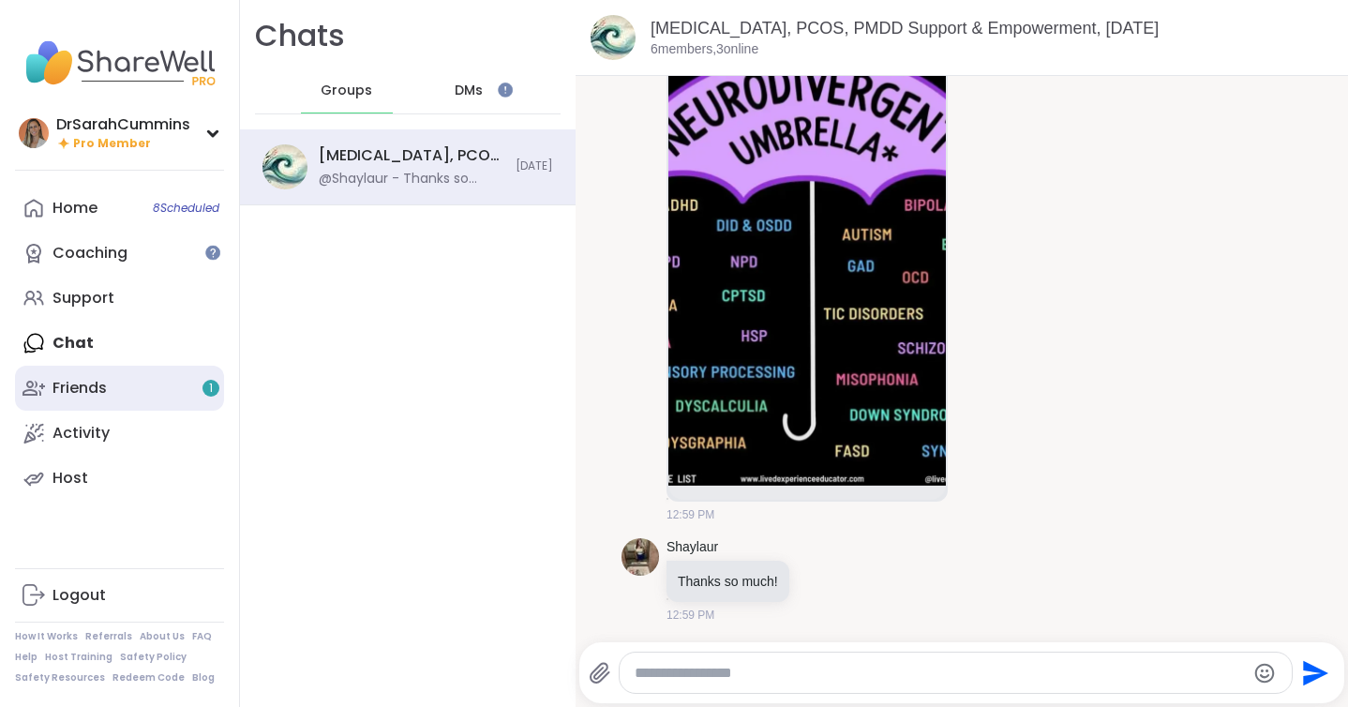
click at [83, 393] on div "Friends 1" at bounding box center [80, 388] width 54 height 21
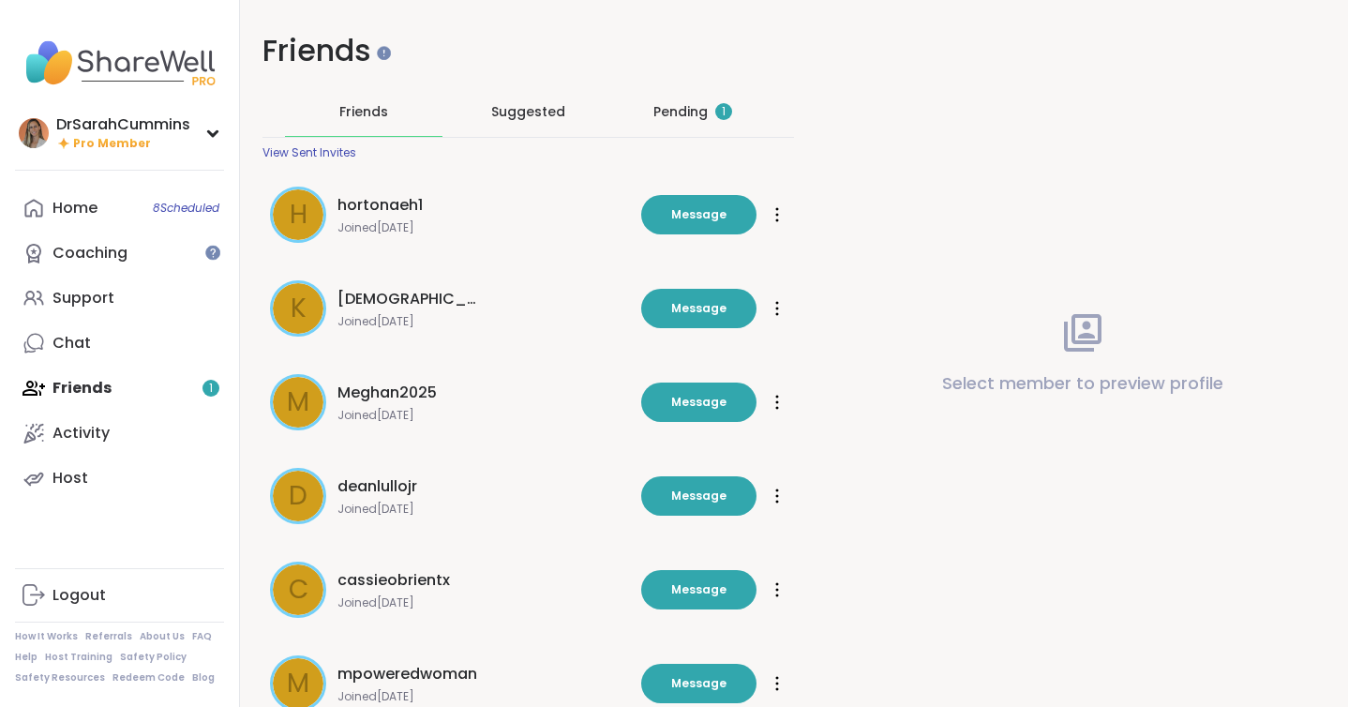
click at [677, 114] on div "Pending 1" at bounding box center [693, 111] width 79 height 19
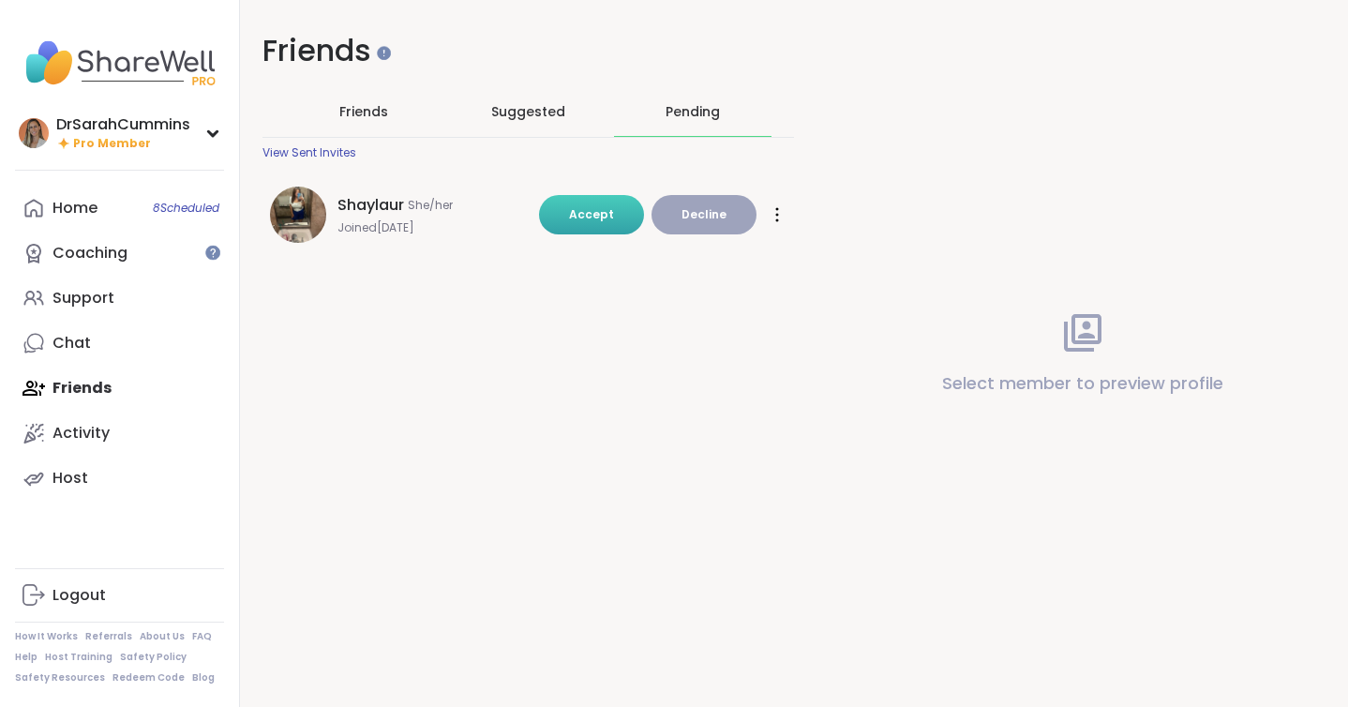
click at [614, 222] on span "Accept" at bounding box center [591, 214] width 45 height 17
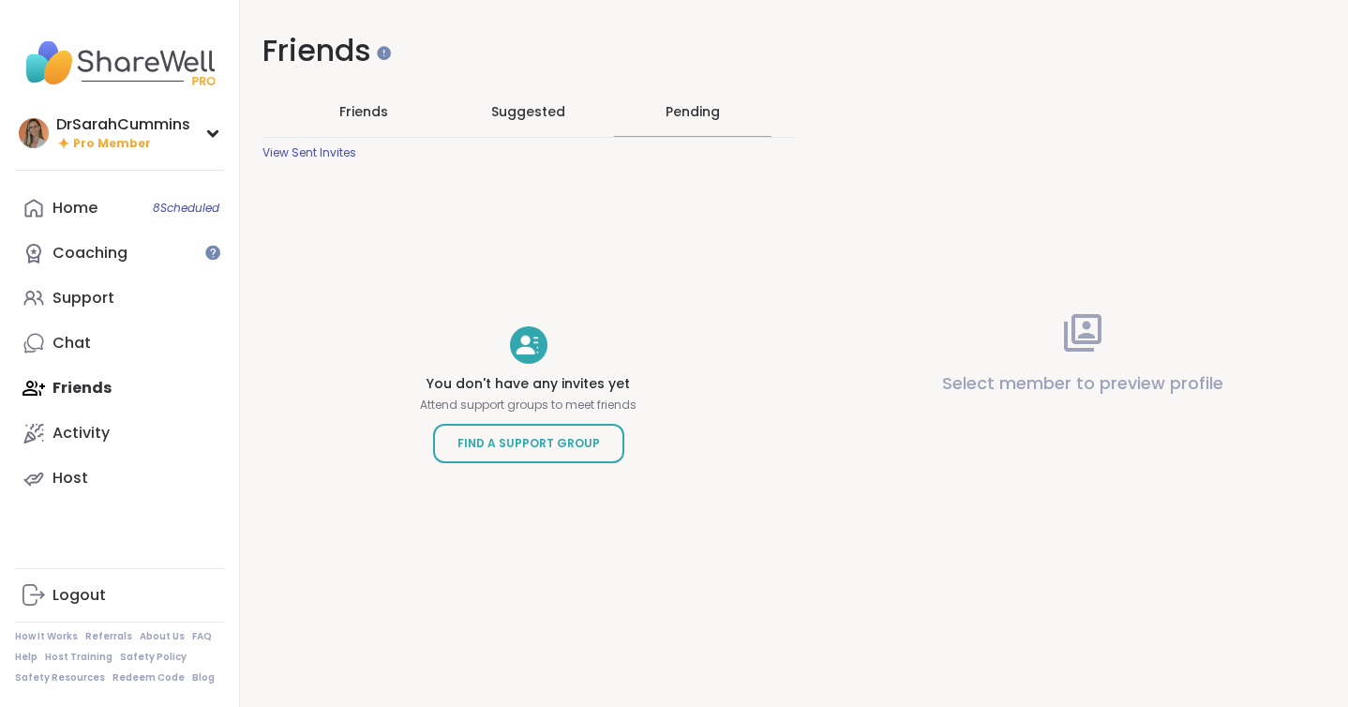
click at [374, 116] on span "Friends" at bounding box center [363, 111] width 49 height 19
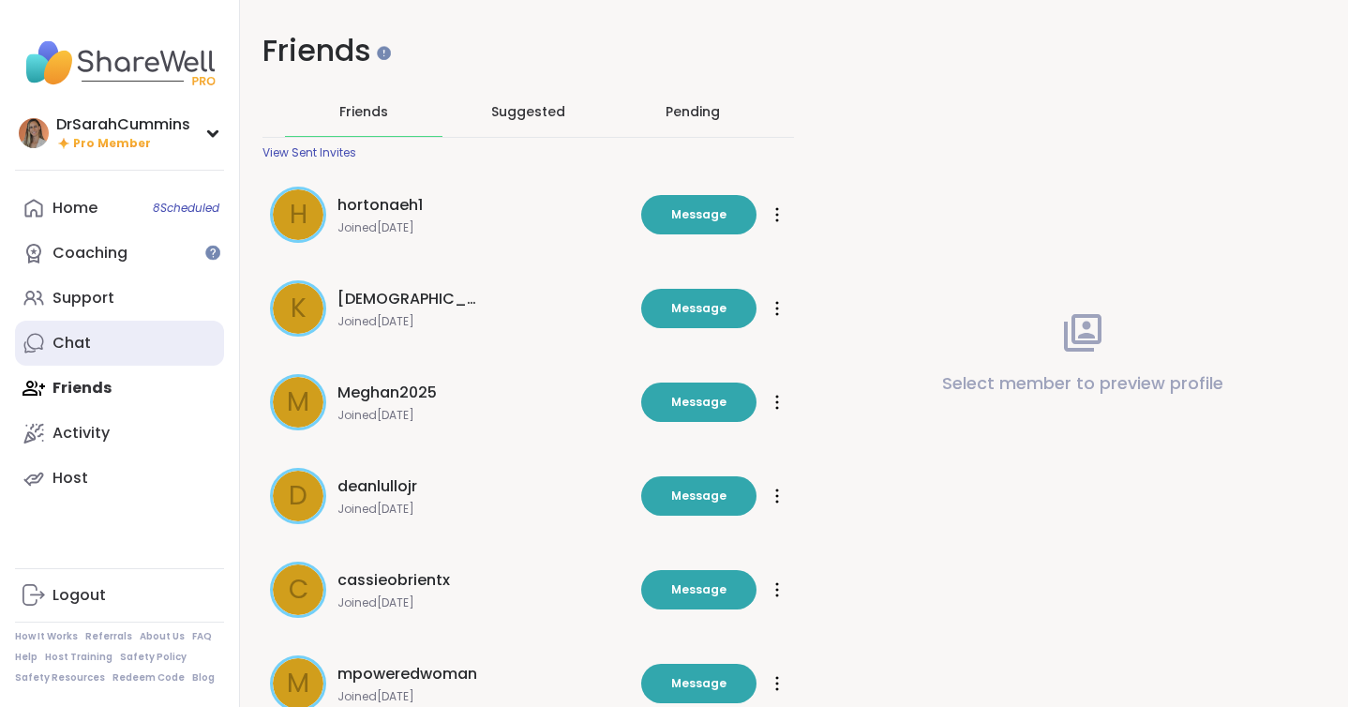
click at [111, 325] on link "Chat" at bounding box center [119, 343] width 209 height 45
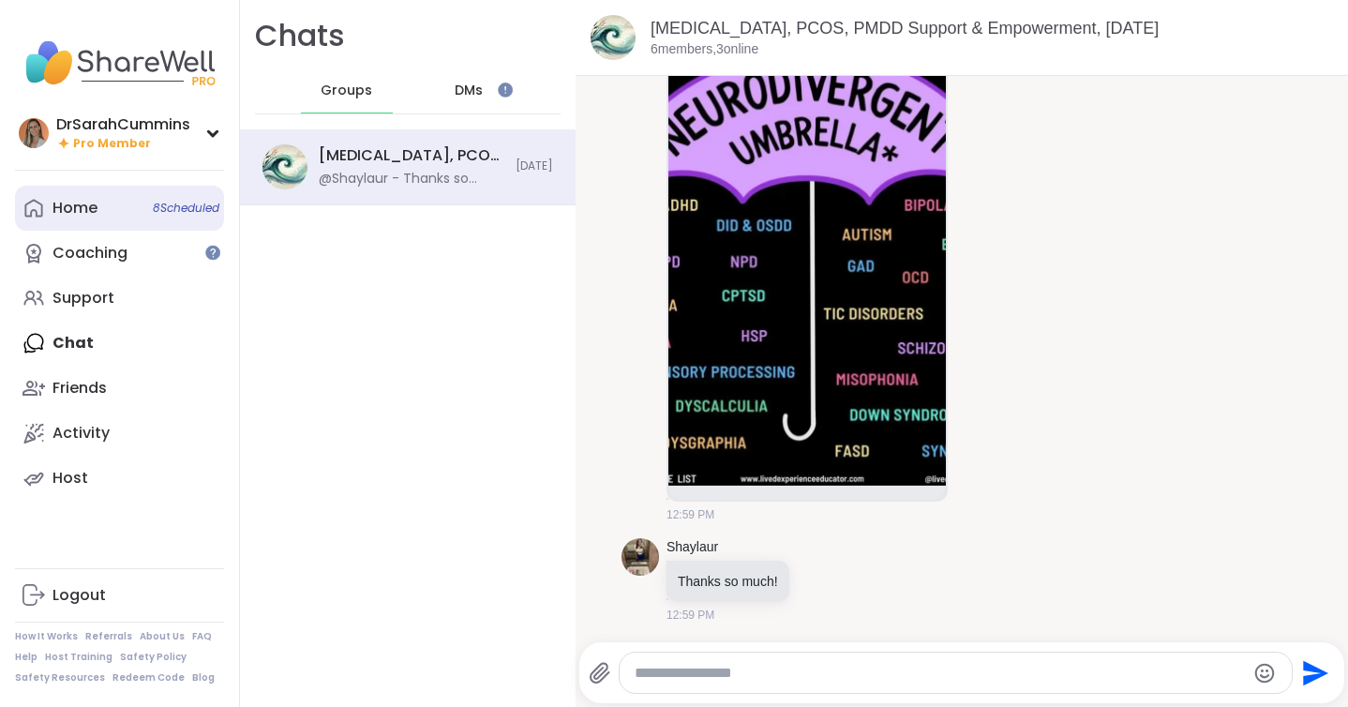
click at [96, 213] on div "Home 8 Scheduled" at bounding box center [75, 208] width 45 height 21
